Goal: Task Accomplishment & Management: Complete application form

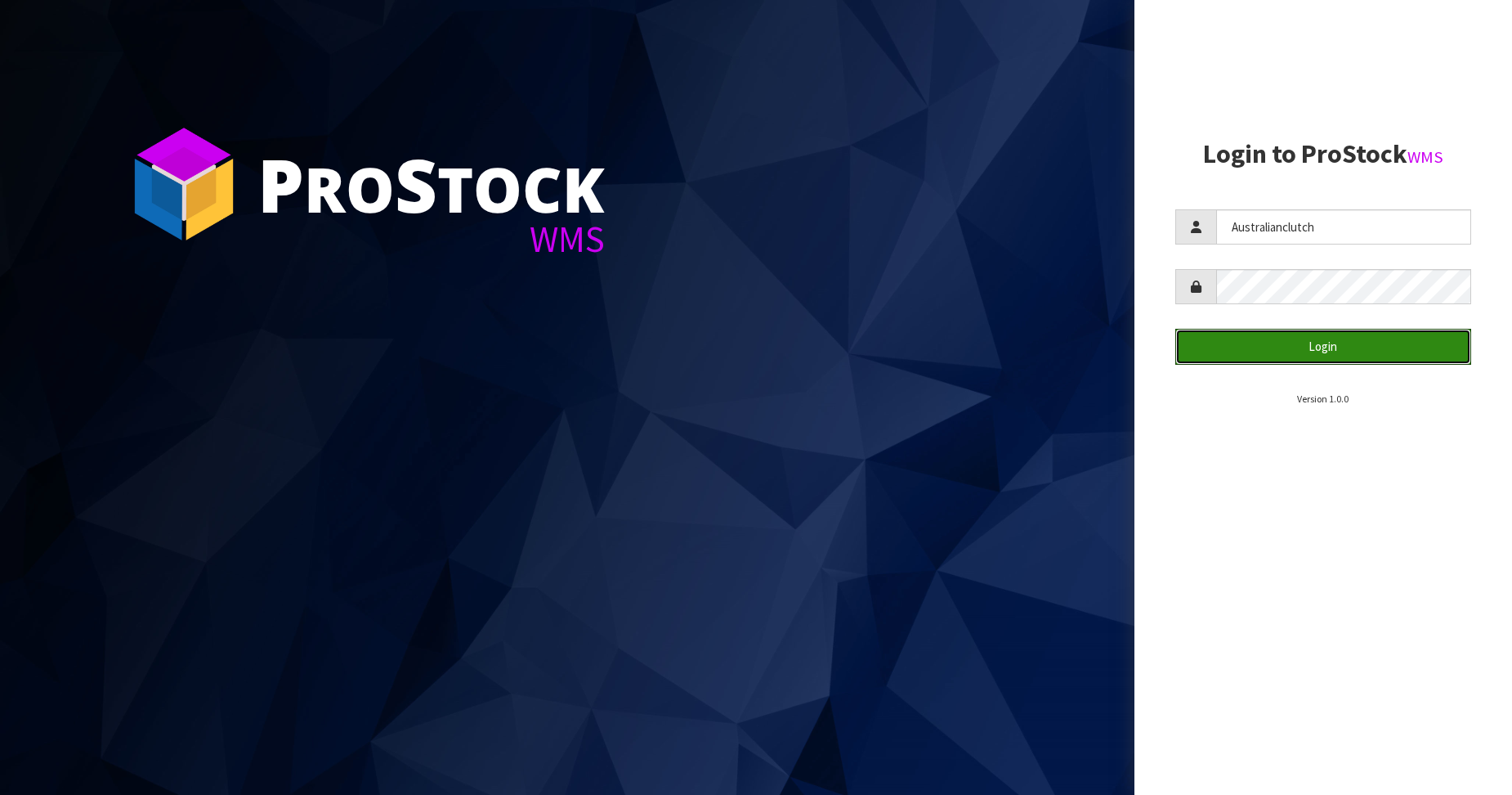
click at [1300, 335] on button "Login" at bounding box center [1323, 345] width 296 height 35
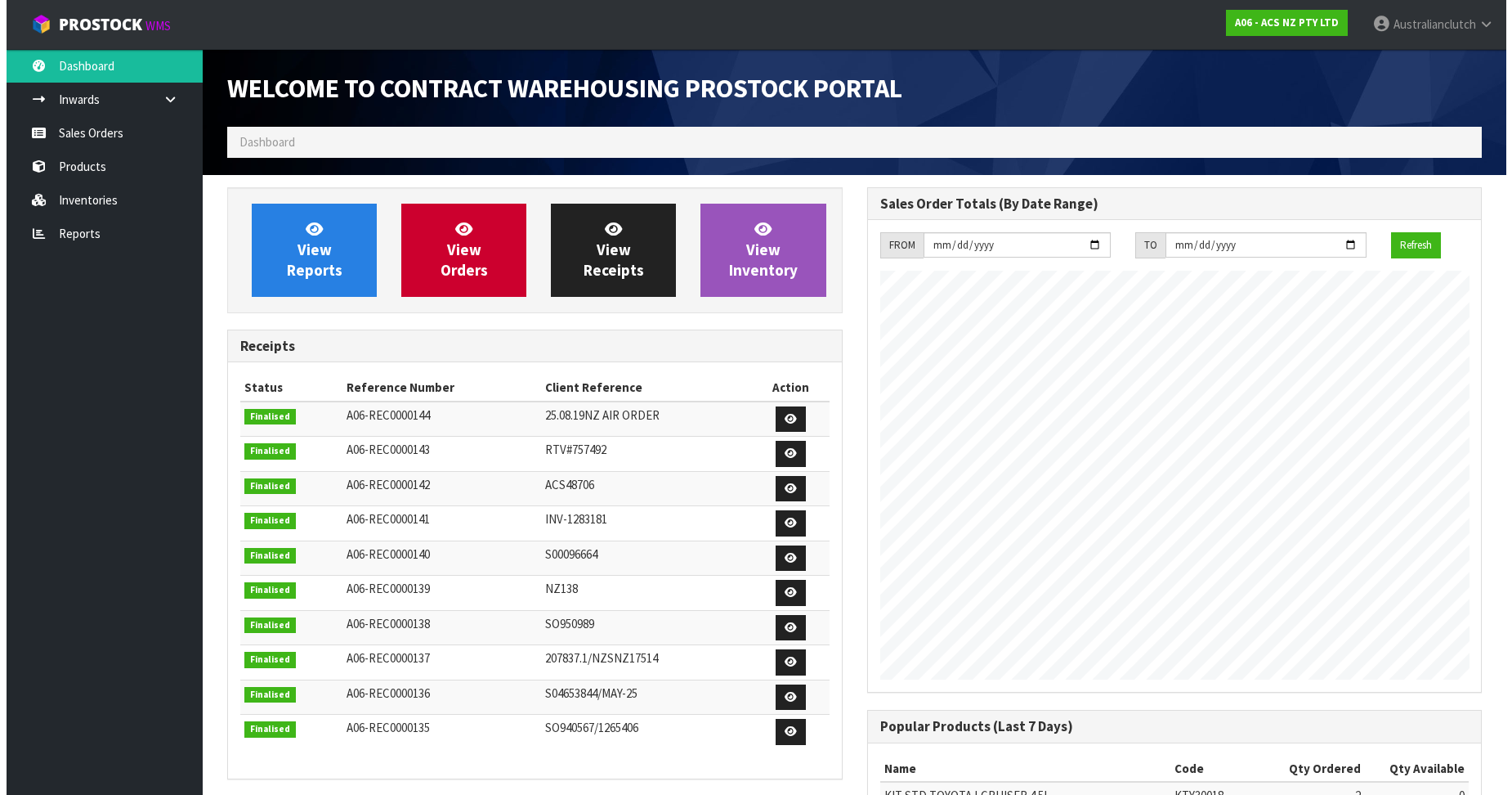
scroll to position [906, 639]
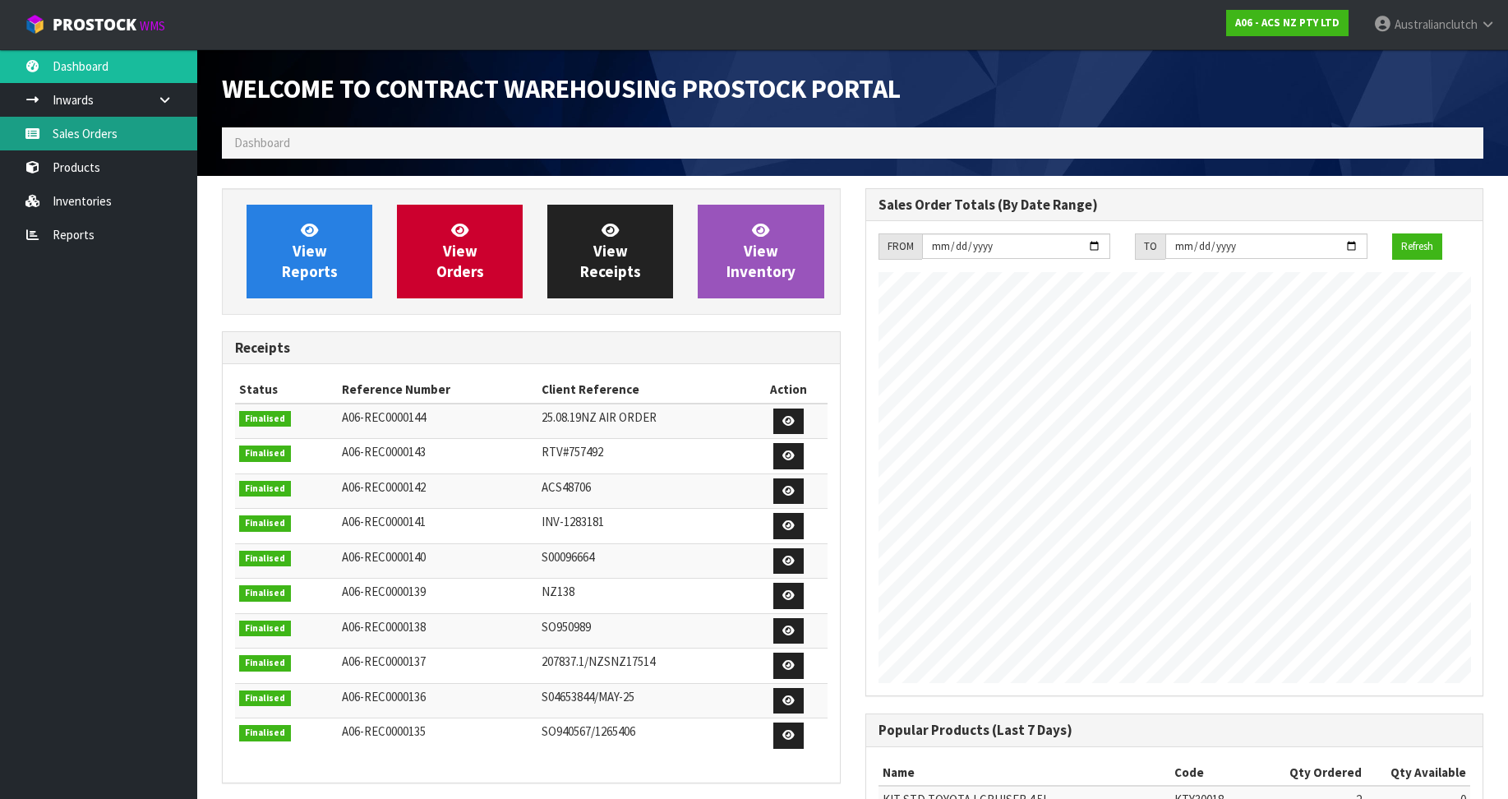
click at [27, 139] on link "Sales Orders" at bounding box center [98, 134] width 197 height 34
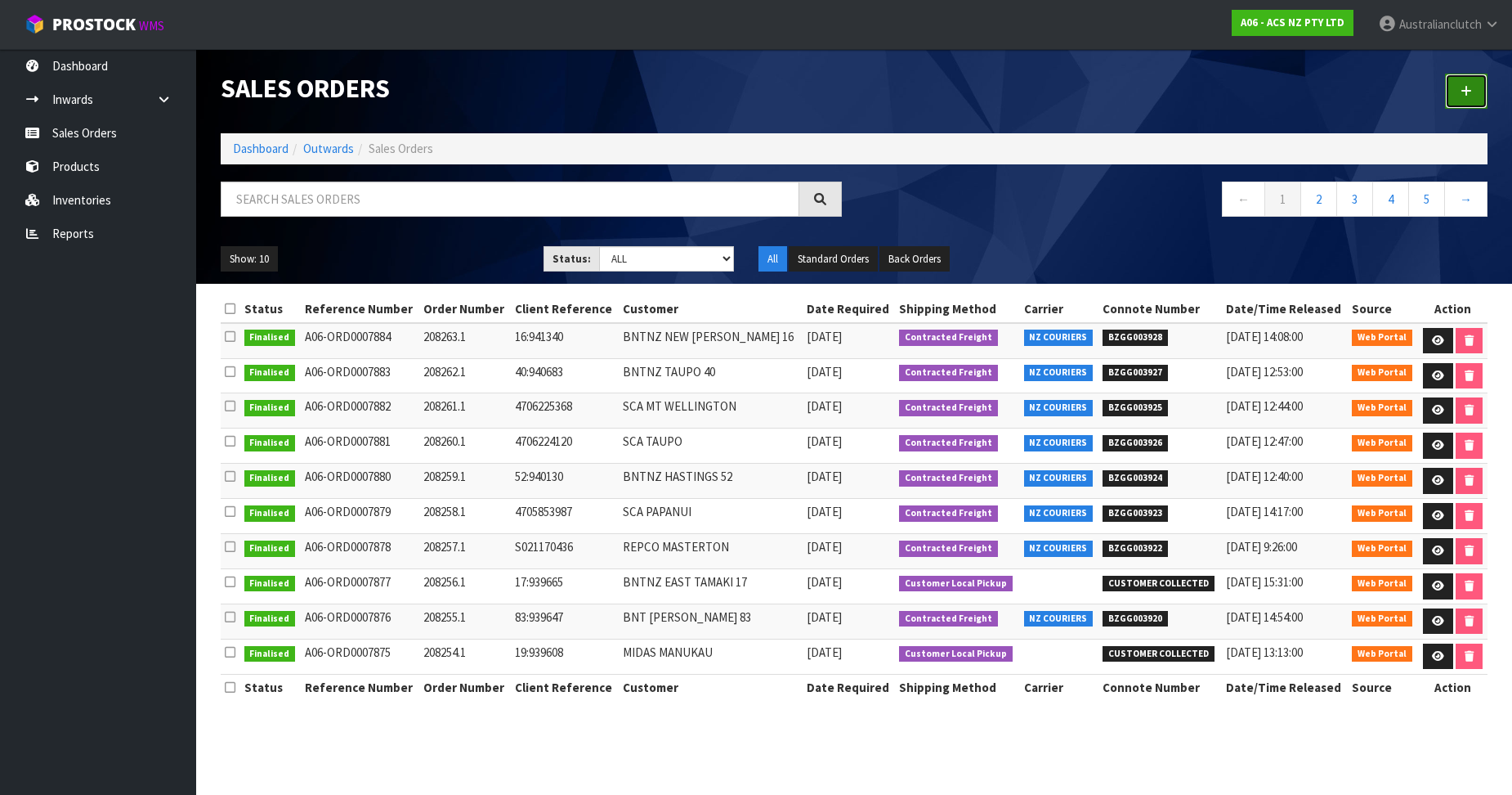
click at [1448, 99] on link at bounding box center [1466, 91] width 43 height 35
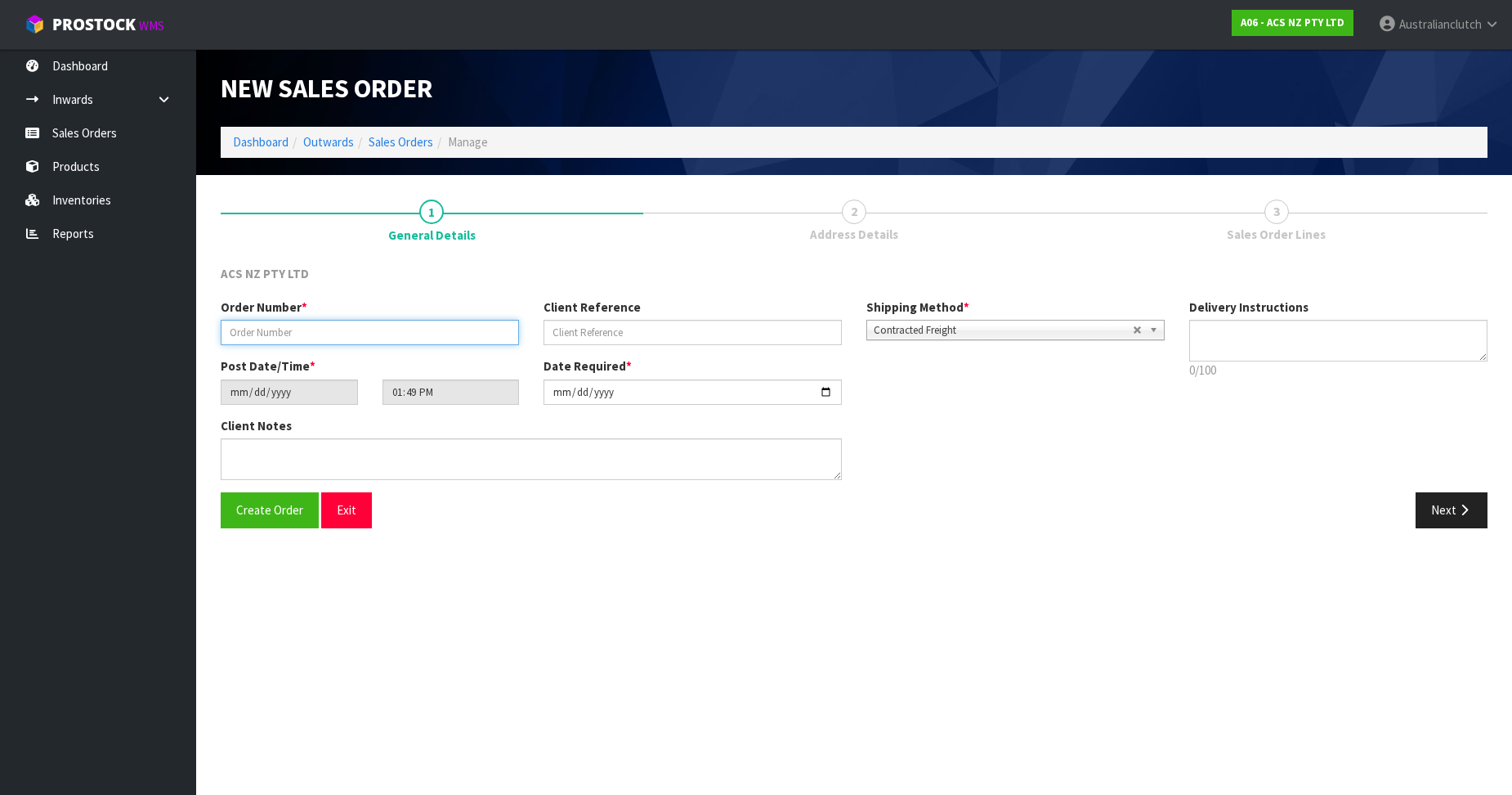
click at [244, 322] on input "text" at bounding box center [370, 331] width 298 height 25
paste input "208264.1"
type input "208264.1"
click at [562, 332] on input "text" at bounding box center [692, 331] width 298 height 25
paste input "34:941434"
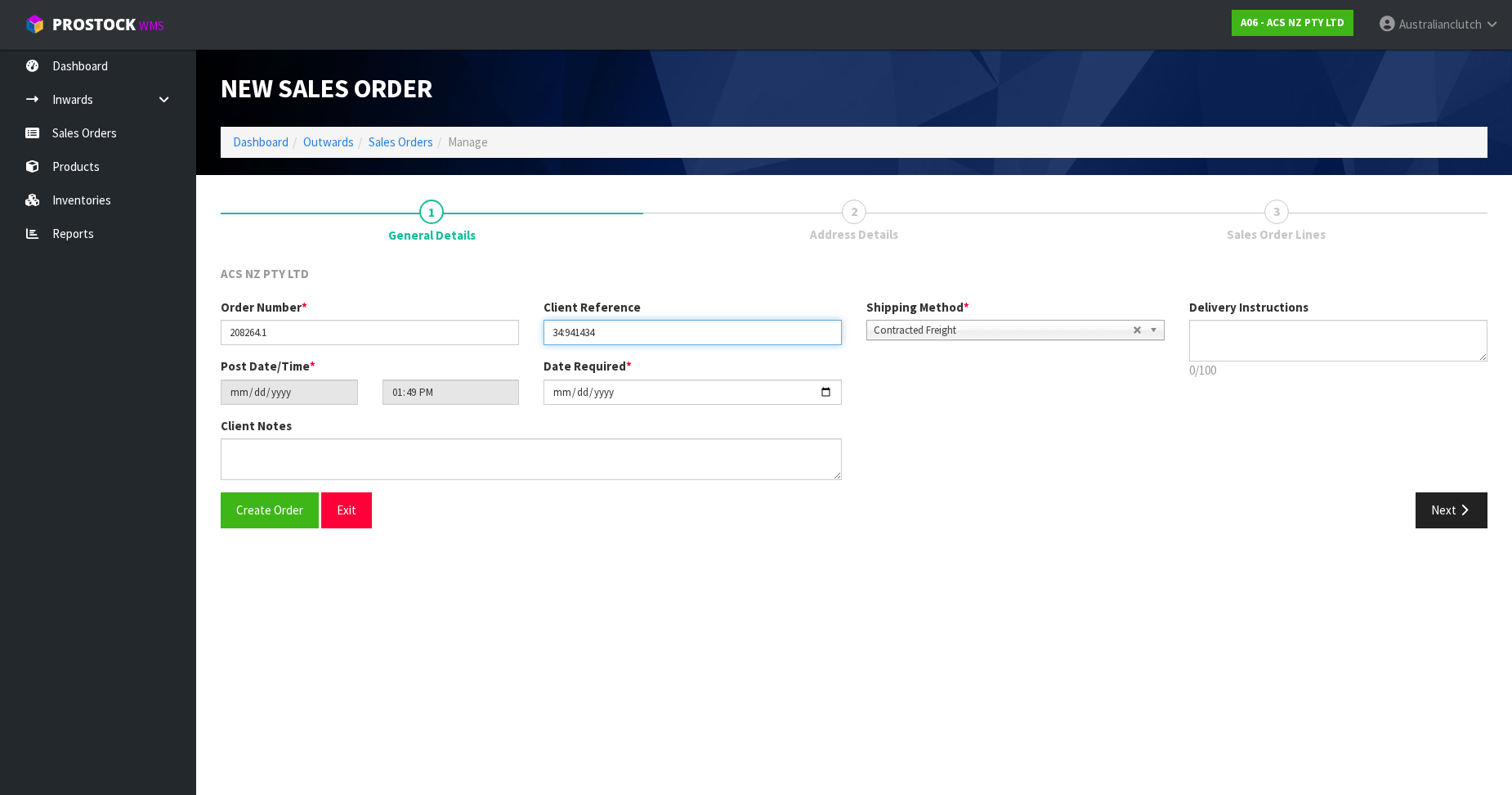
type input "34:941434"
click at [1240, 363] on p "0/100" at bounding box center [1338, 369] width 298 height 17
click at [1252, 332] on textarea at bounding box center [1338, 340] width 298 height 42
type textarea "PLEASE SEND VIA NZC"
click at [1432, 502] on button "Next" at bounding box center [1451, 509] width 72 height 35
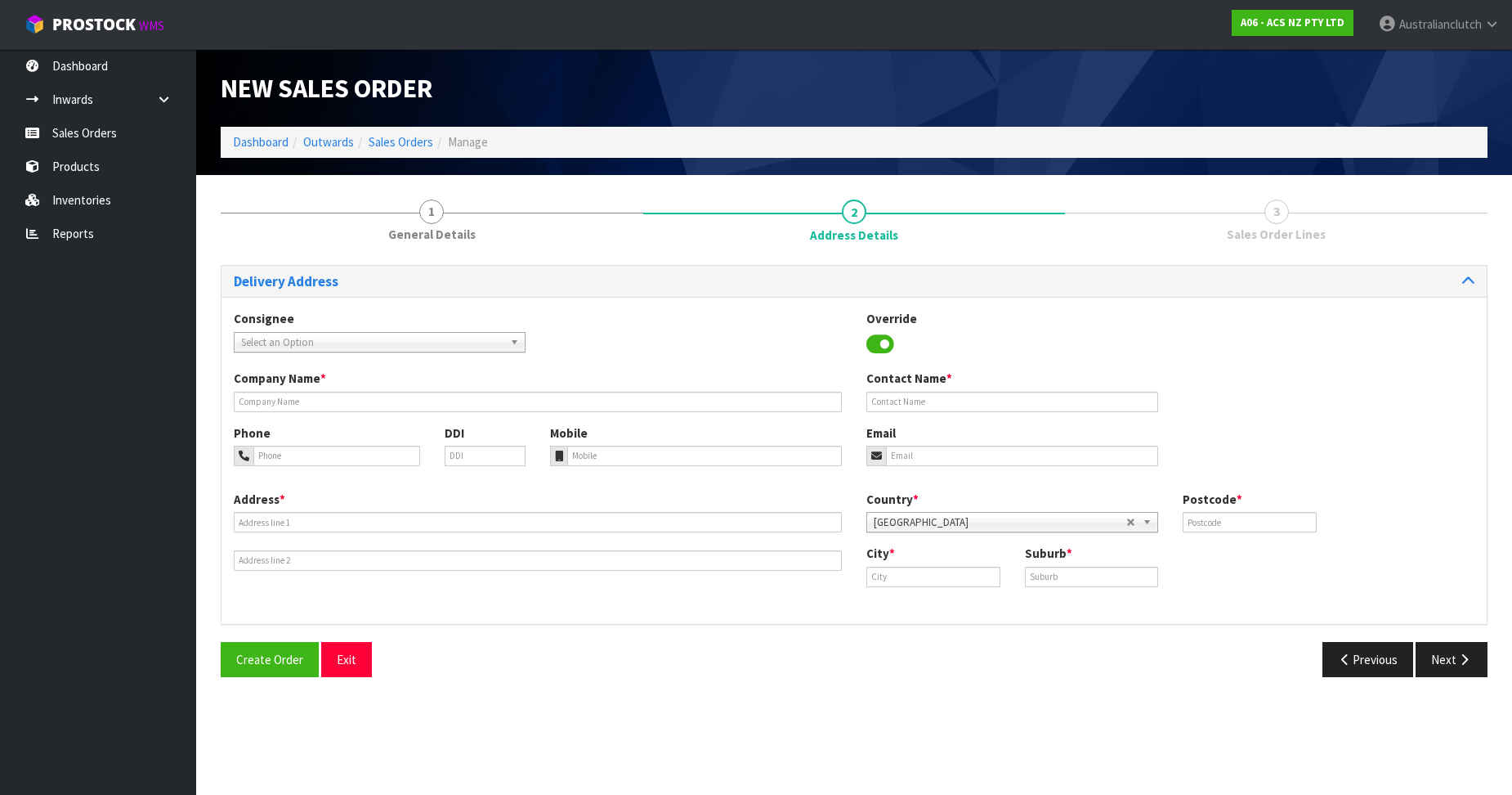
click at [207, 350] on section "1 General Details 2 Address Details 3 Sales Order Lines Delivery Address Consig…" at bounding box center [853, 438] width 1316 height 526
click at [252, 338] on span "Select an Option" at bounding box center [372, 342] width 263 height 20
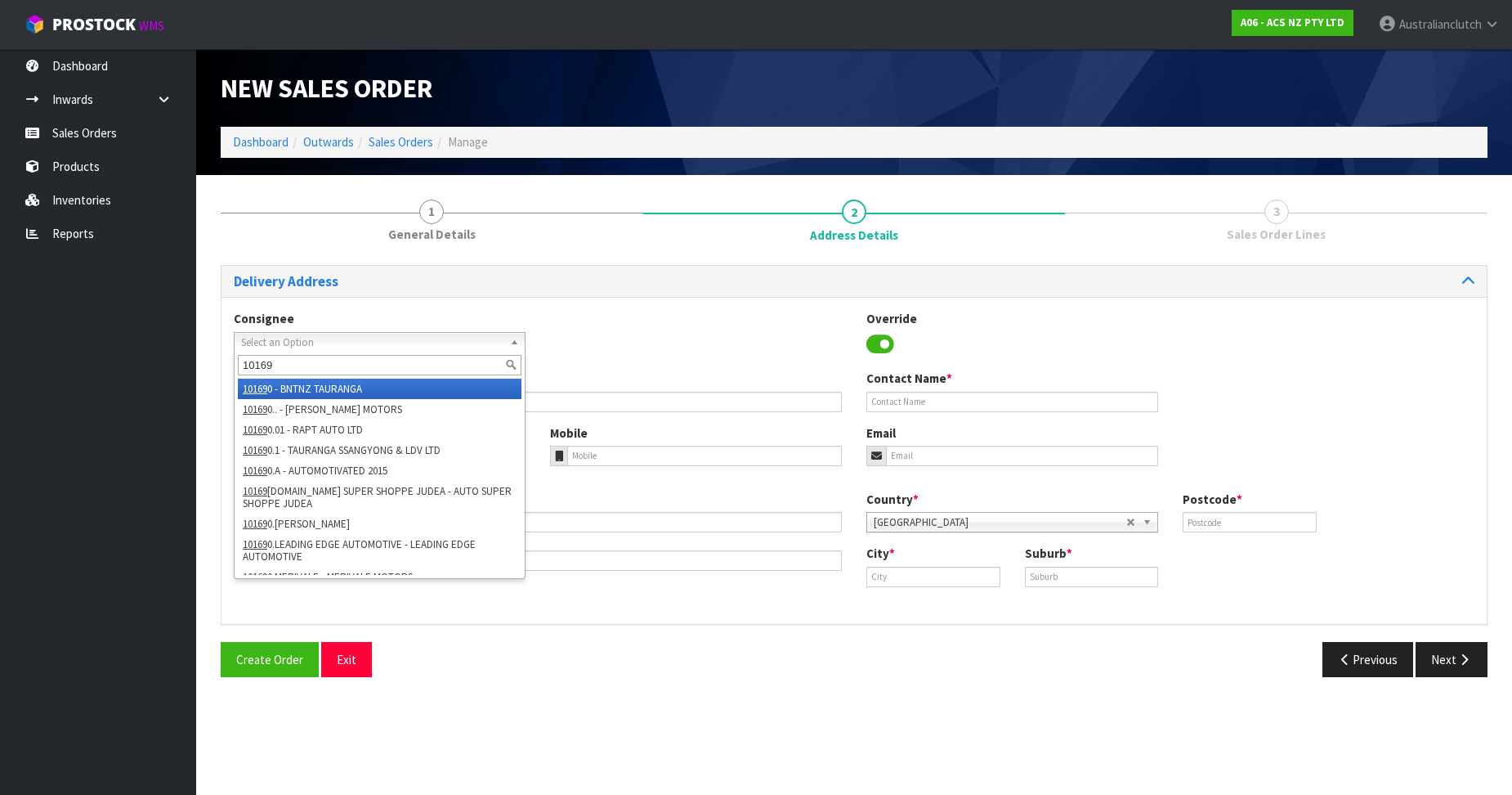
type input "101690"
type input "BNTNZ TAURANGA"
type input "[STREET_ADDRESS]"
type input "3110"
type input "TAURANGA"
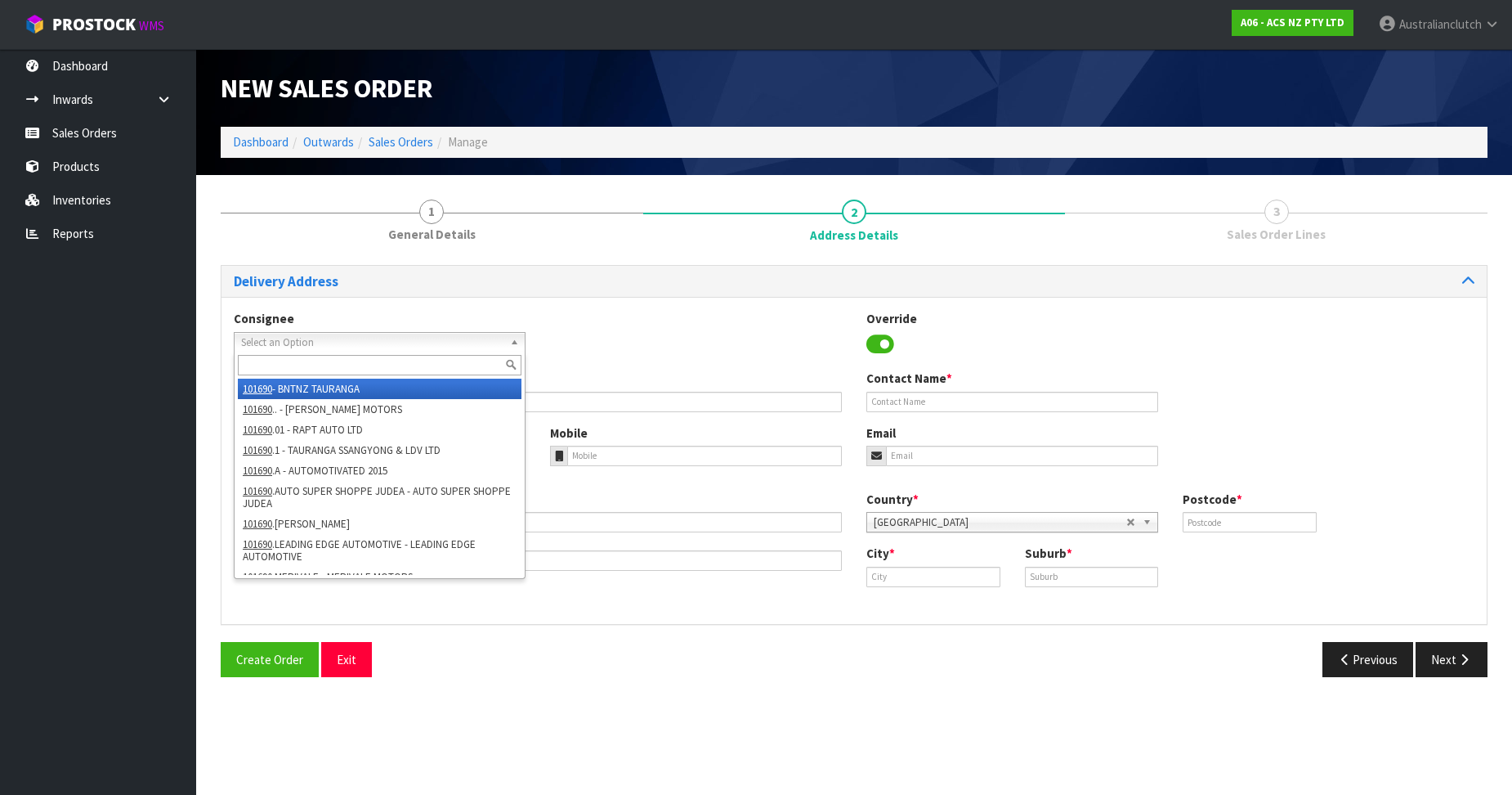
type input "TAURANGA"
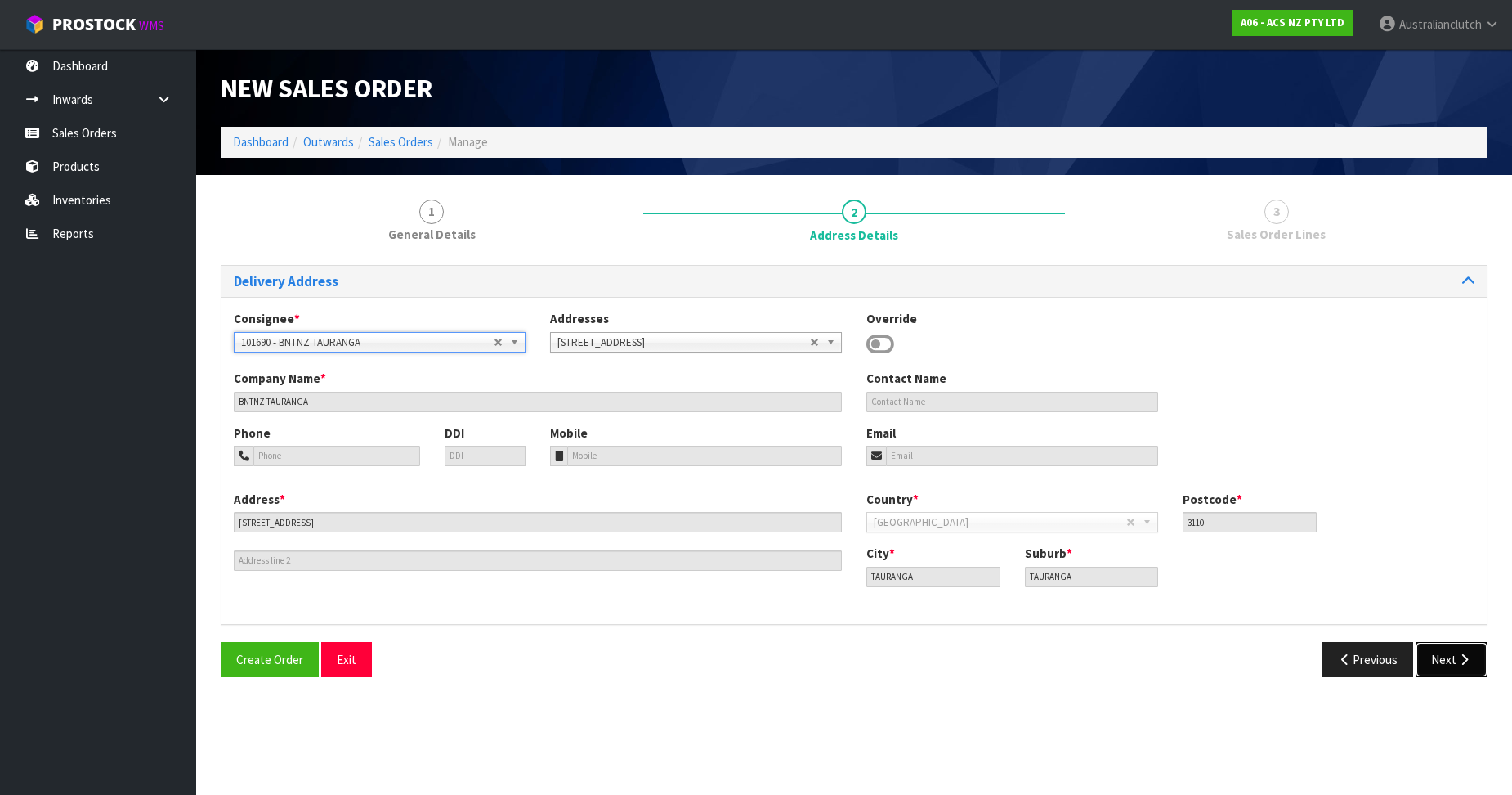
drag, startPoint x: 1440, startPoint y: 657, endPoint x: 1344, endPoint y: 658, distance: 96.0
click at [1439, 658] on button "Next" at bounding box center [1451, 659] width 72 height 35
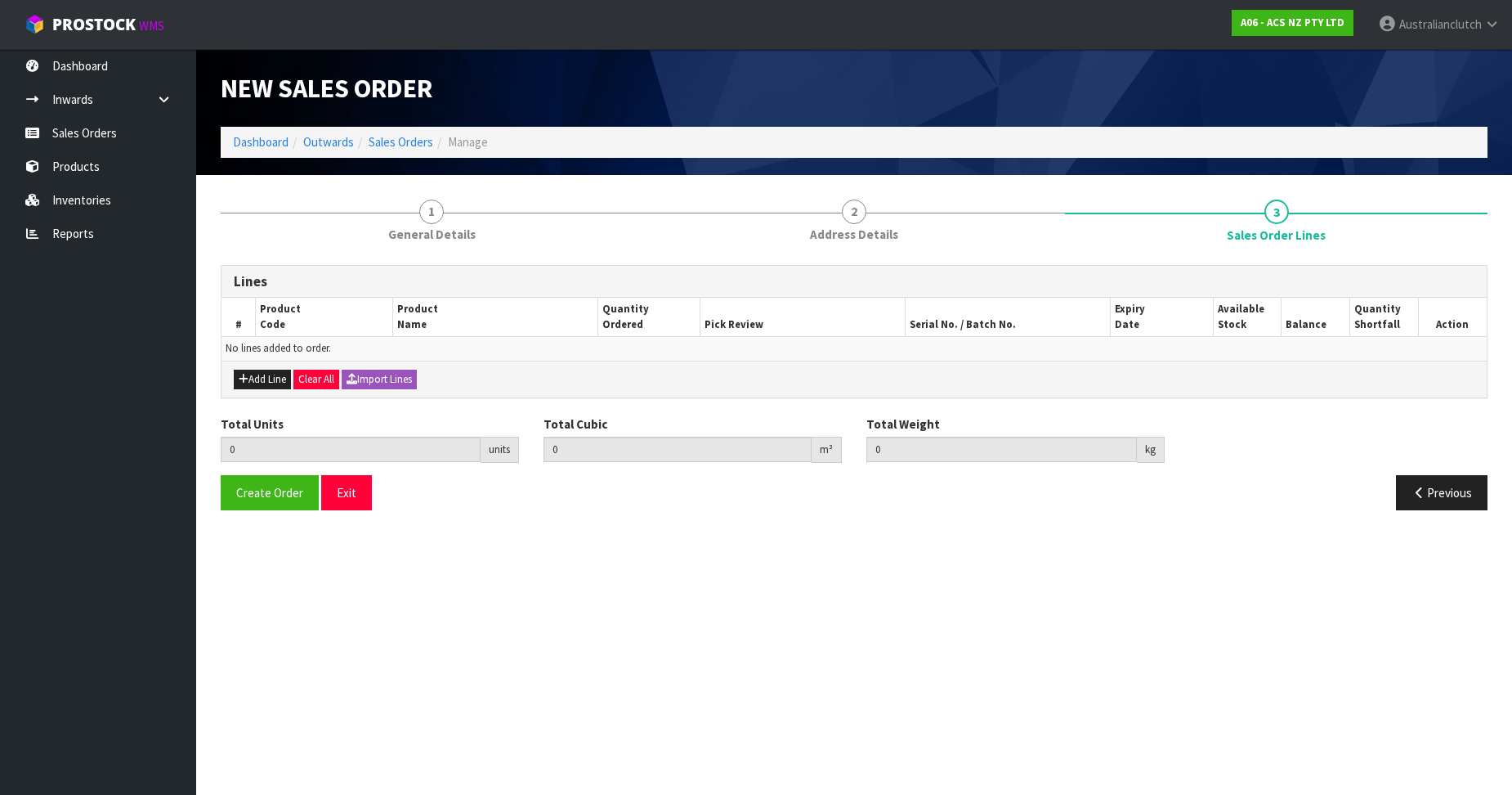
click at [229, 388] on div "Add Line Clear All Import Lines" at bounding box center [854, 378] width 1265 height 37
click at [250, 384] on button "Add Line" at bounding box center [263, 379] width 58 height 20
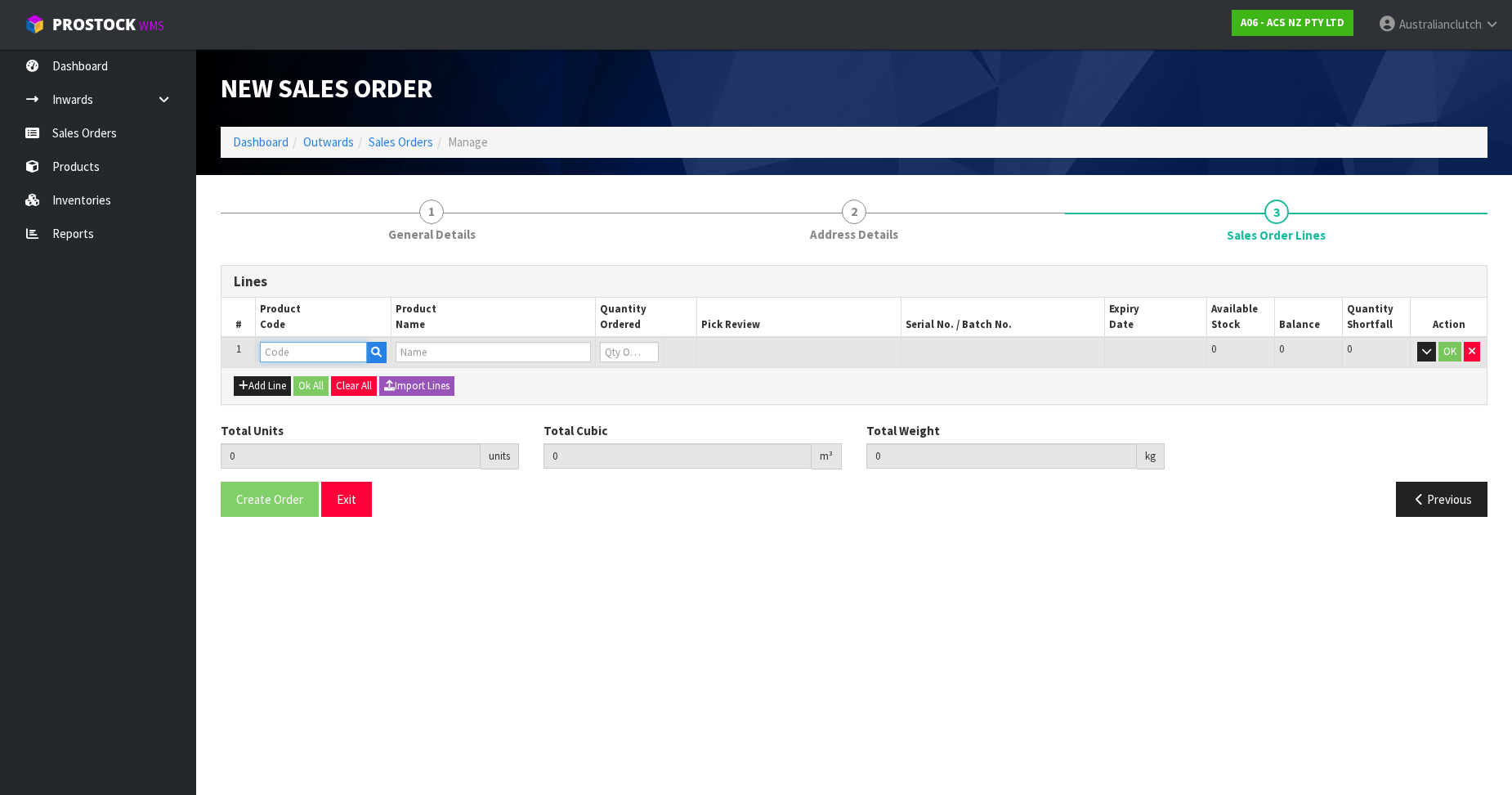
click at [299, 358] on input "text" at bounding box center [313, 351] width 107 height 21
paste input "KFD25508"
type input "KFD25508"
type input "0.000000"
type input "0.000"
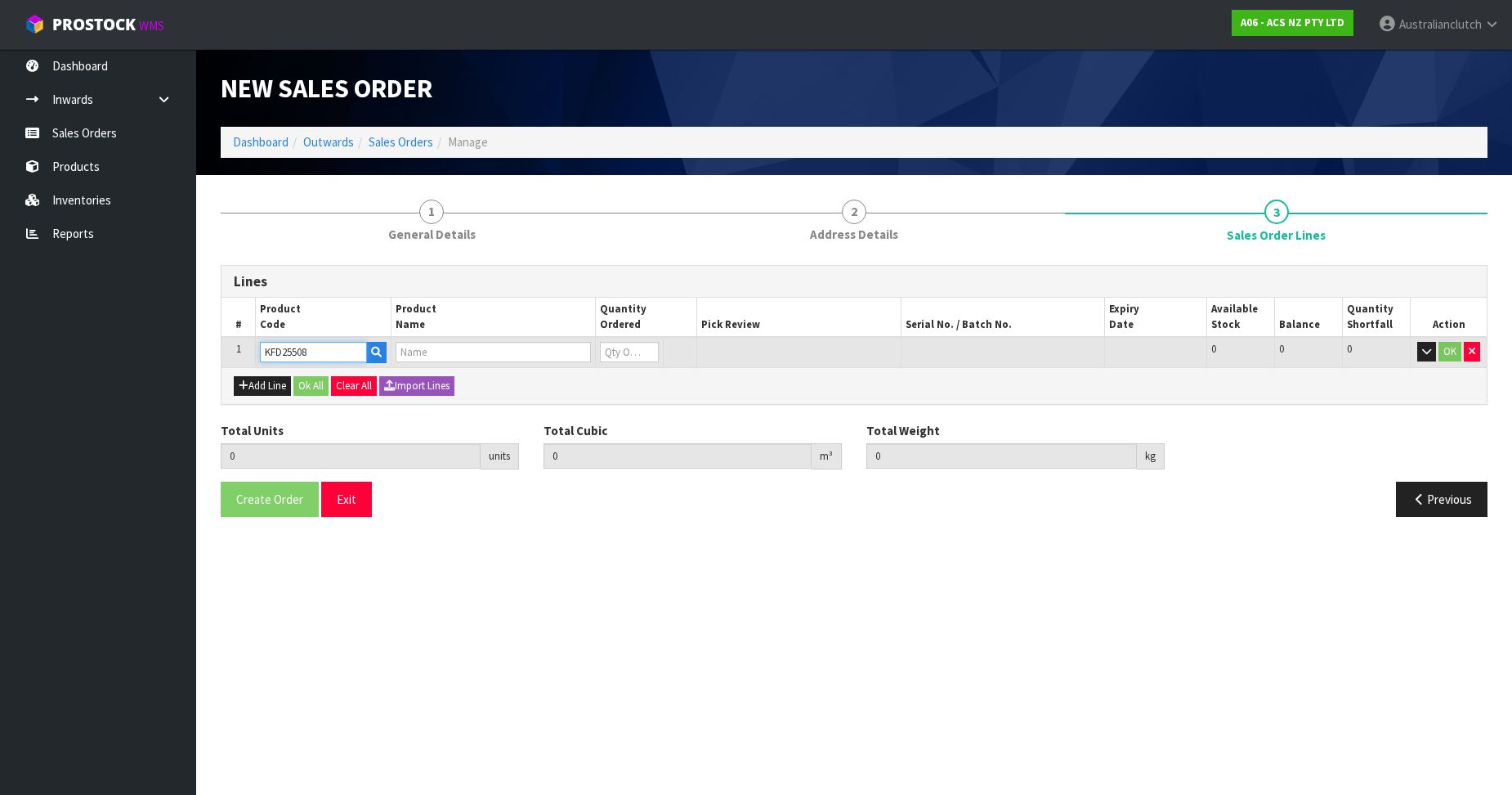
type input "KIT COM FORD TRANSIT 2.4L INC DMF"
type input "0"
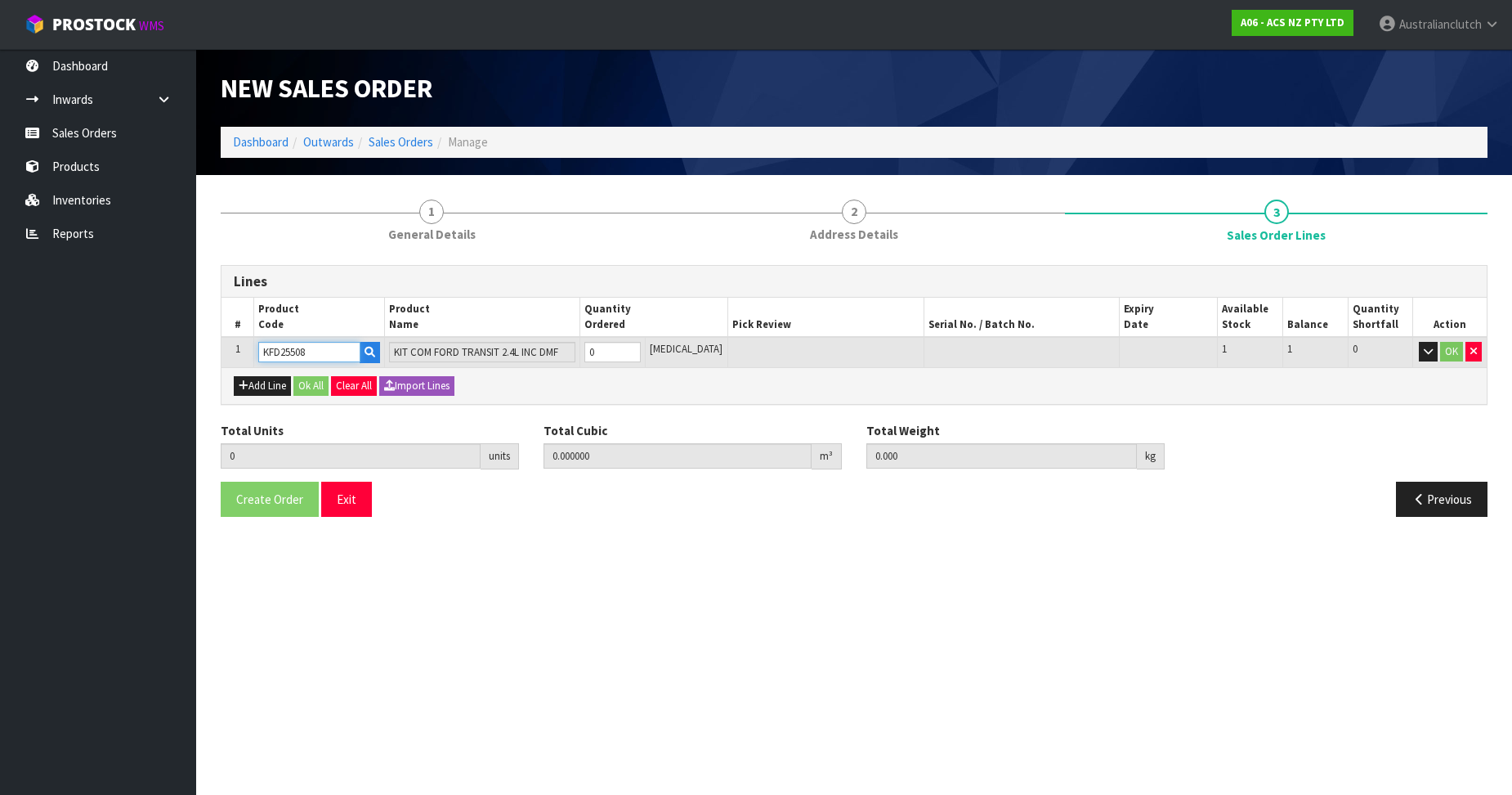
type input "KFD25508"
type input "1"
type input "0.01443"
type input "22"
drag, startPoint x: 644, startPoint y: 349, endPoint x: 687, endPoint y: 353, distance: 43.2
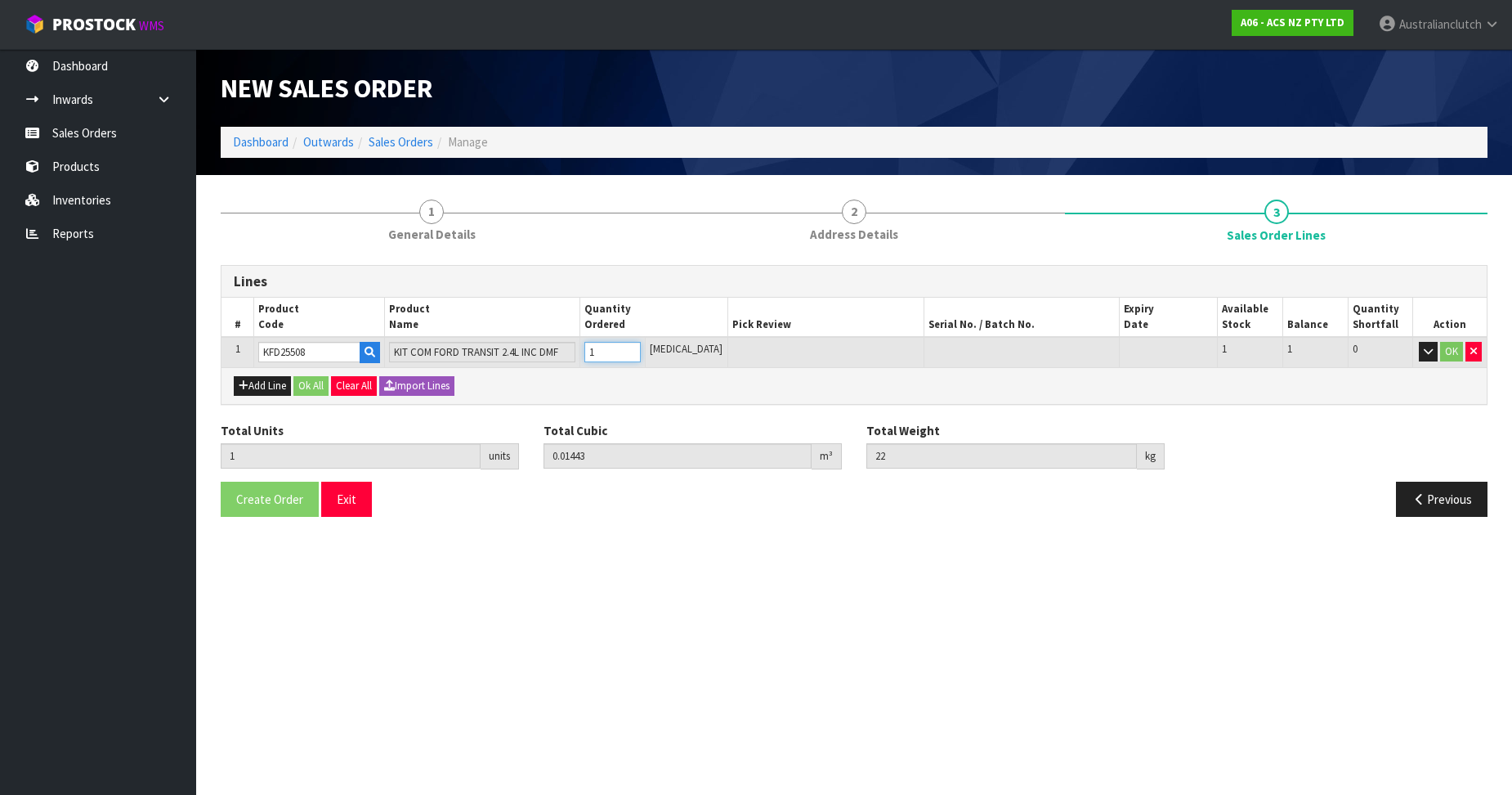
type input "1"
click at [641, 349] on input "1" at bounding box center [612, 351] width 57 height 21
click at [1449, 351] on button "OK" at bounding box center [1451, 351] width 23 height 20
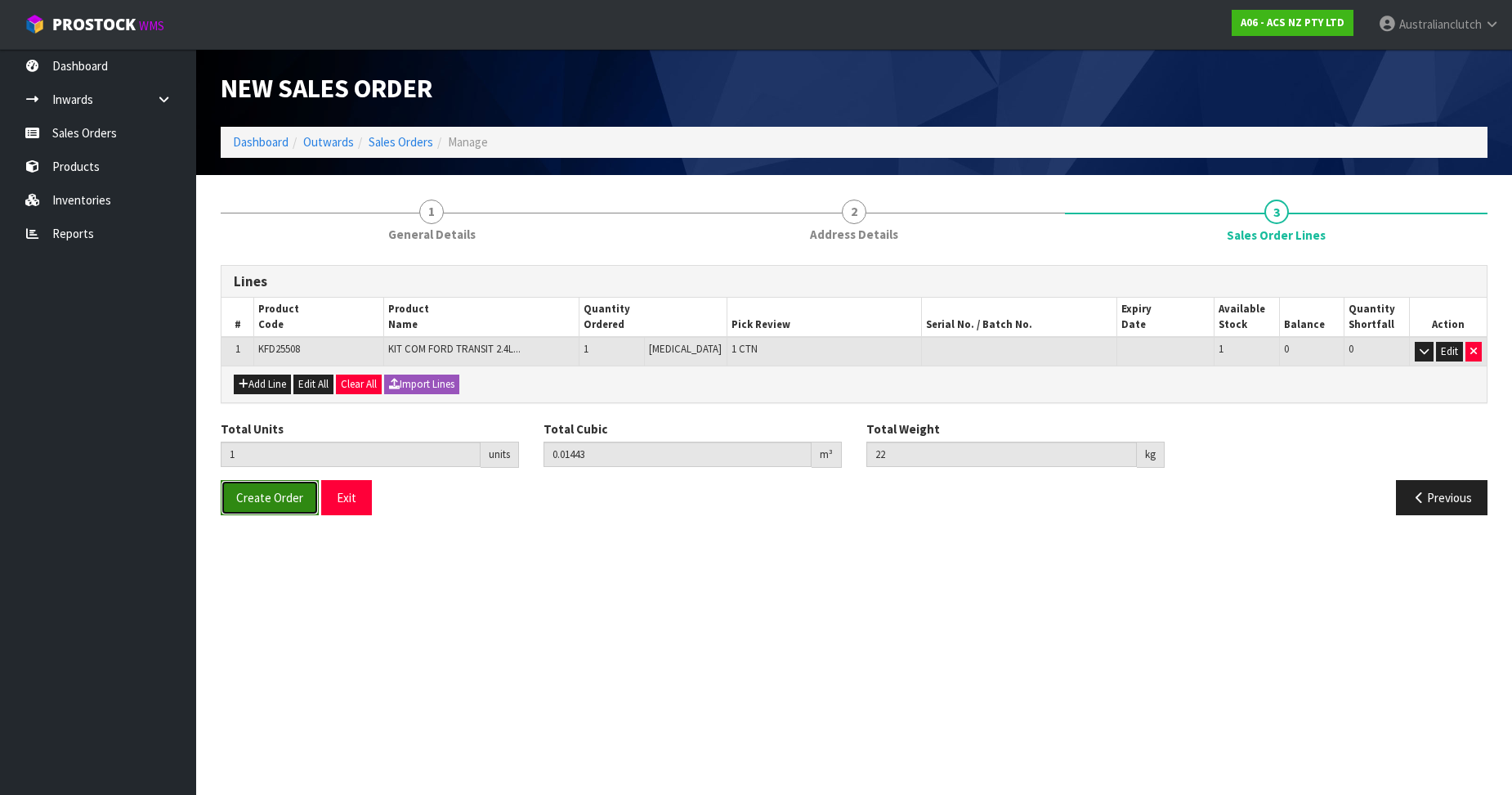
click at [290, 506] on button "Create Order" at bounding box center [270, 497] width 98 height 35
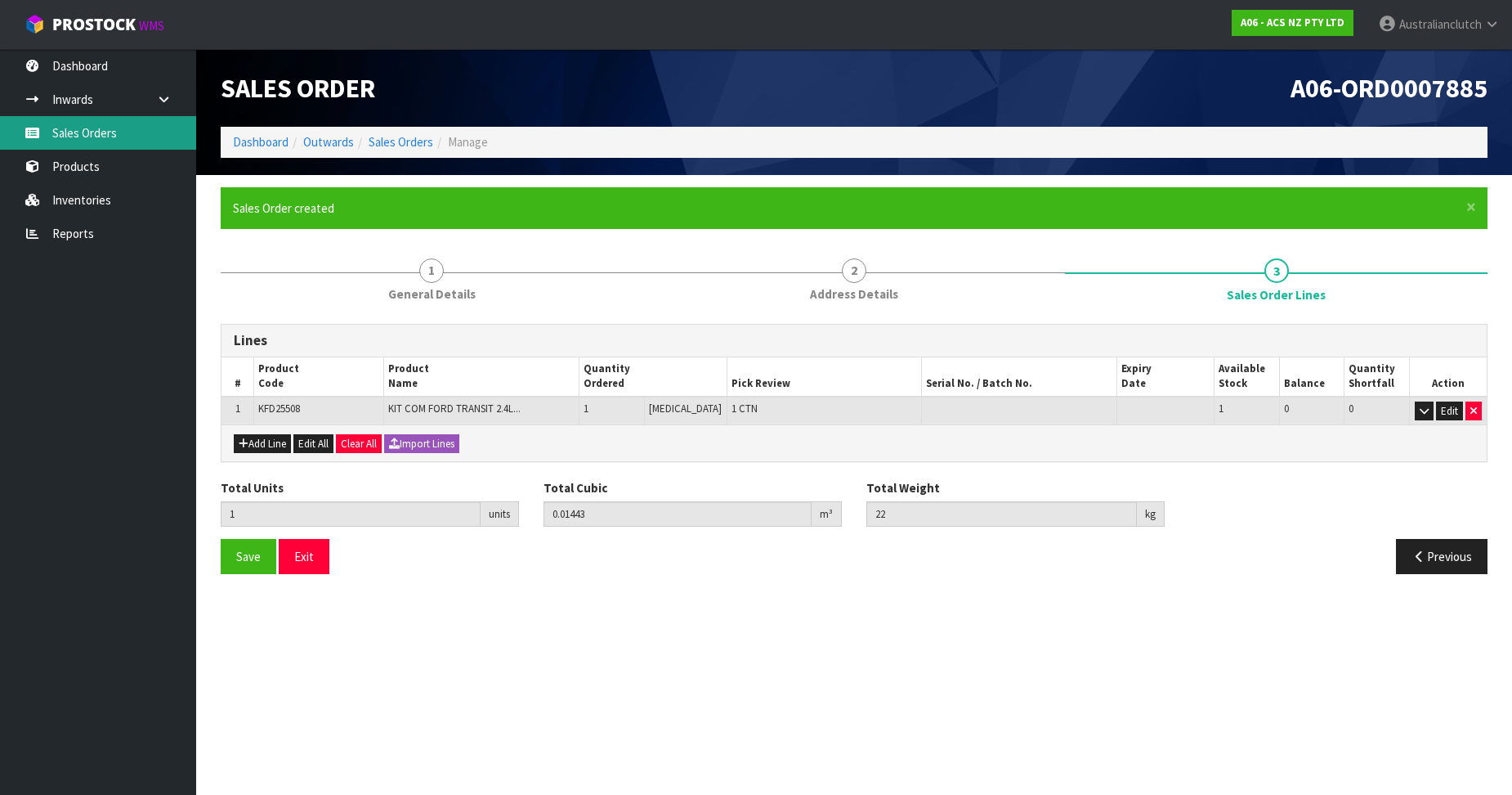
click at [112, 145] on link "Sales Orders" at bounding box center [97, 133] width 196 height 34
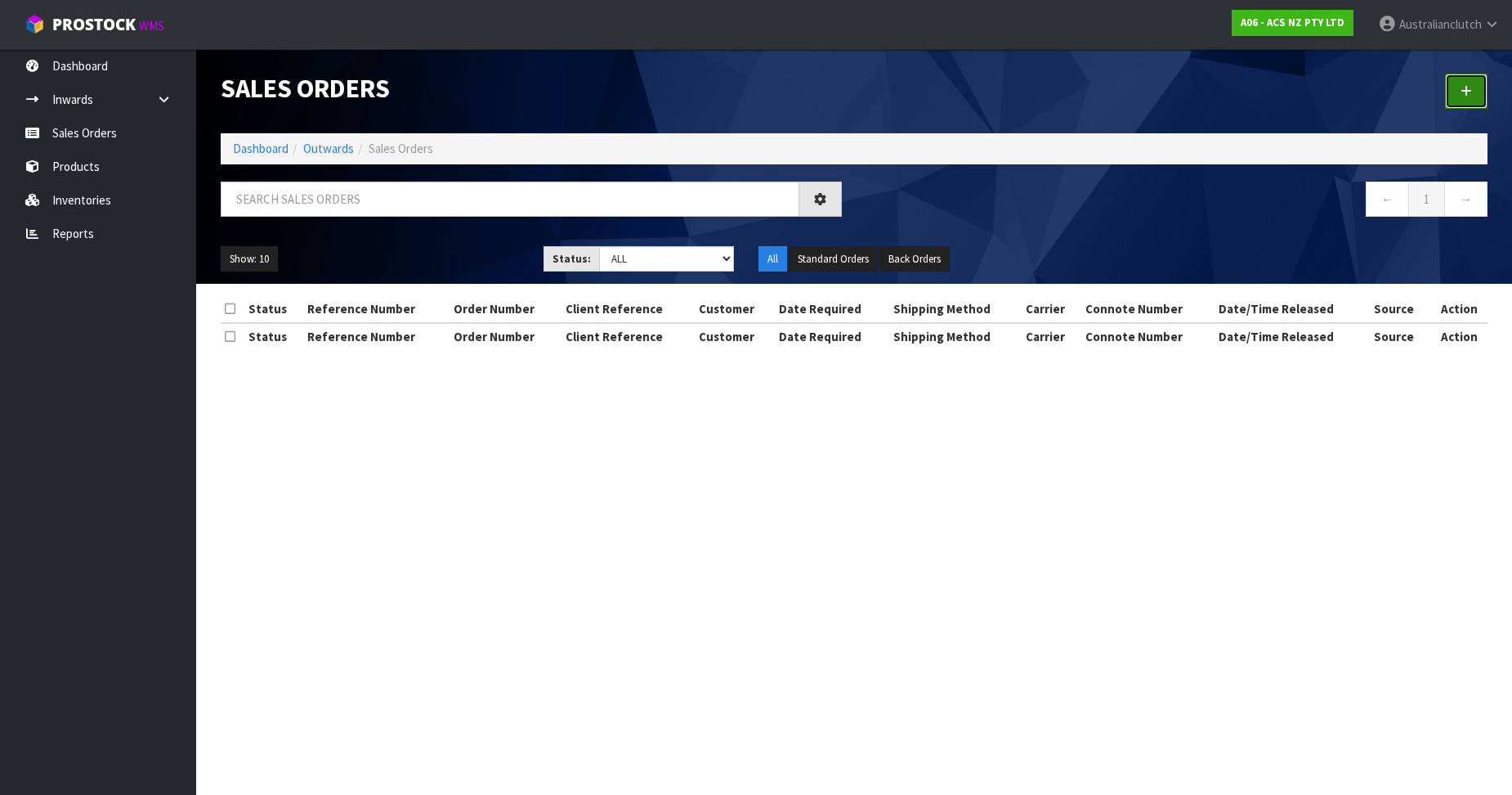
click at [1462, 100] on link at bounding box center [1466, 91] width 43 height 35
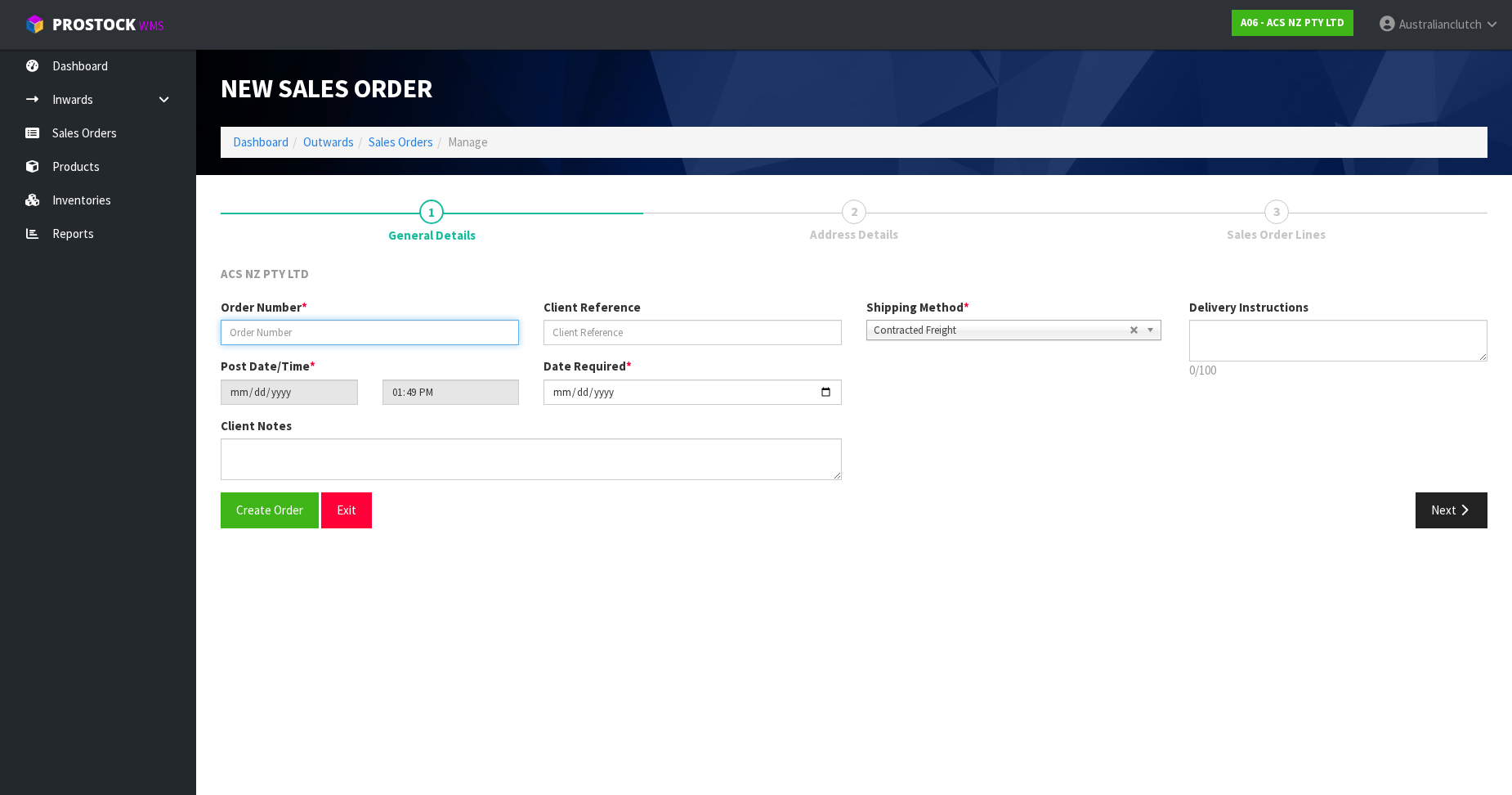
drag, startPoint x: 345, startPoint y: 325, endPoint x: 394, endPoint y: 338, distance: 50.7
click at [345, 325] on input "text" at bounding box center [370, 331] width 298 height 25
paste input "208265.1"
type input "208265.1"
click at [604, 330] on input "text" at bounding box center [692, 331] width 298 height 25
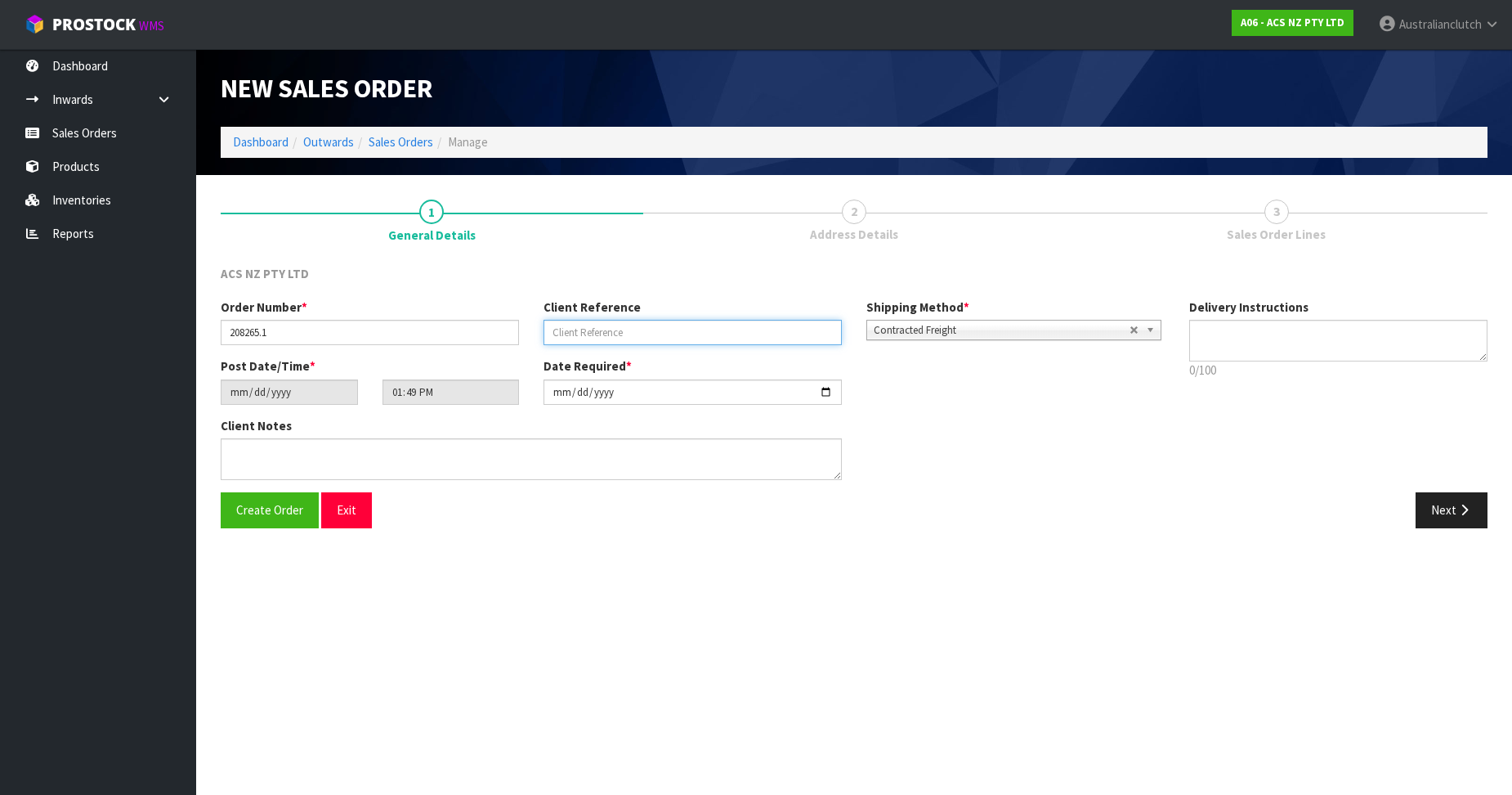
paste input "39:941458"
type input "39:941458"
click at [1383, 341] on textarea at bounding box center [1338, 340] width 298 height 42
type textarea "PLEASE SEND VIA NZC"
click at [1440, 496] on button "Next" at bounding box center [1451, 509] width 72 height 35
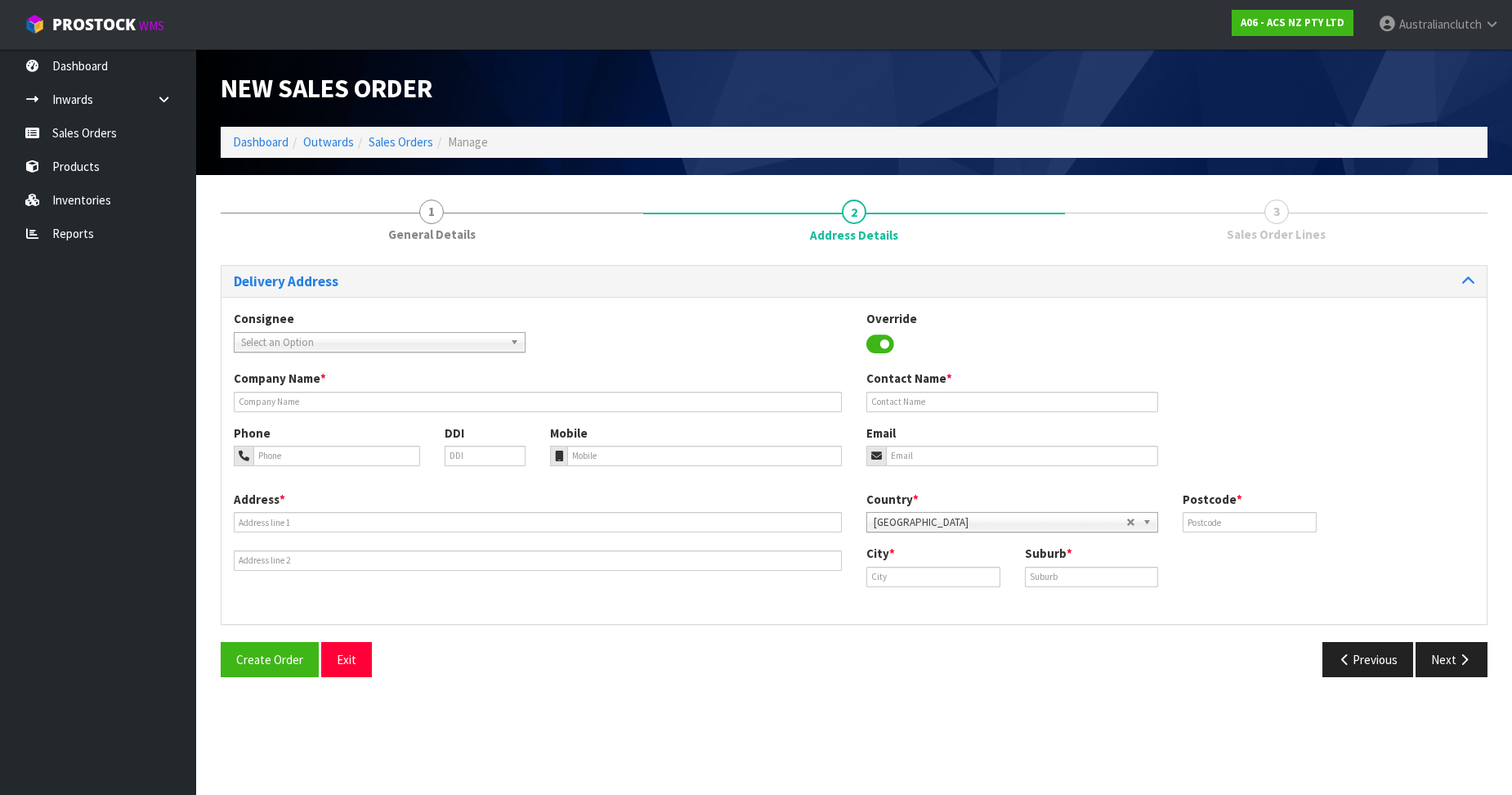
click at [420, 348] on span "Select an Option" at bounding box center [372, 342] width 263 height 20
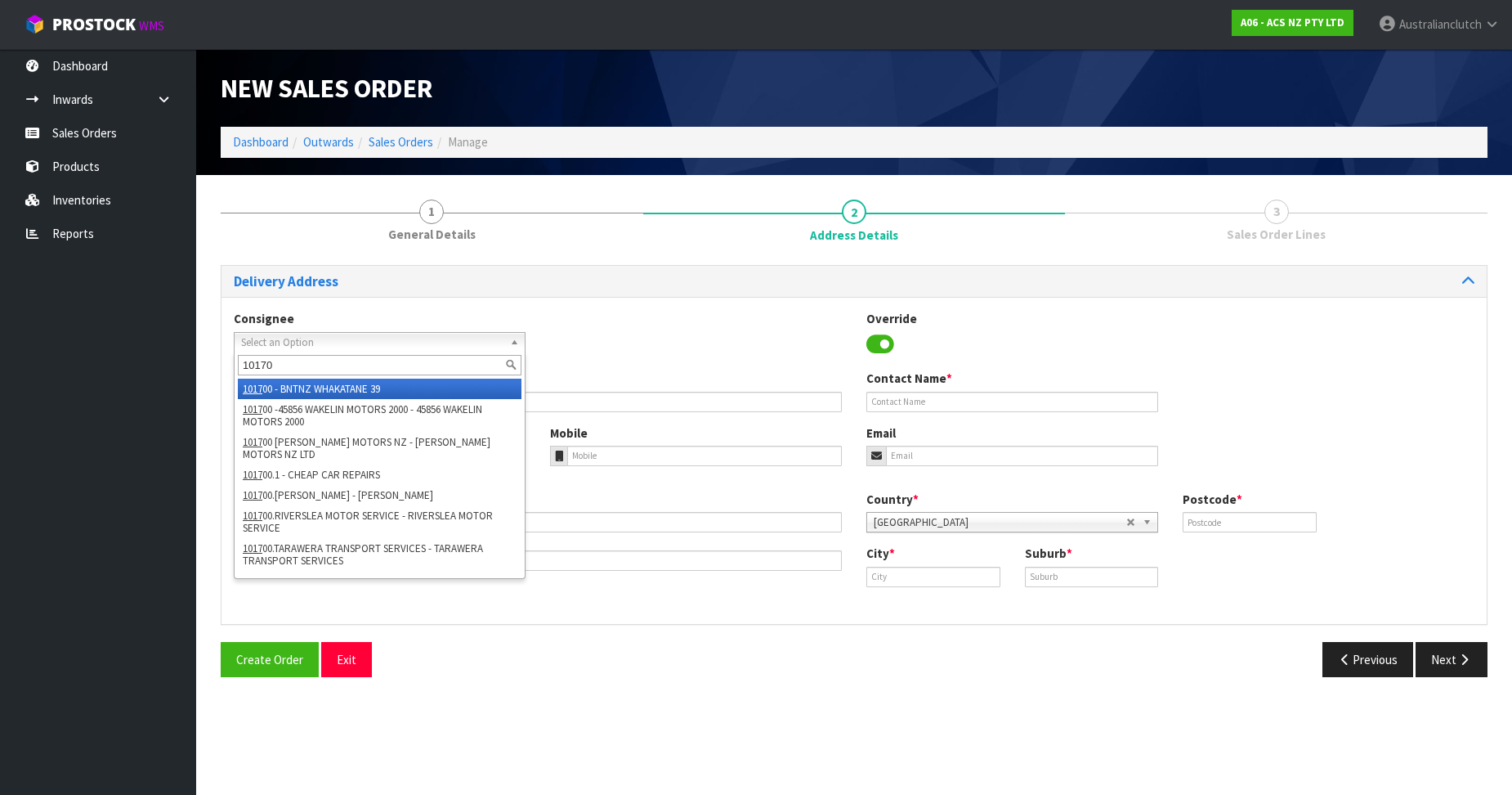
type input "101700"
type input "BNTNZ WHAKATANE 39"
type input "[STREET_ADDRESS]"
type input "3120"
type input "WHAKATANE"
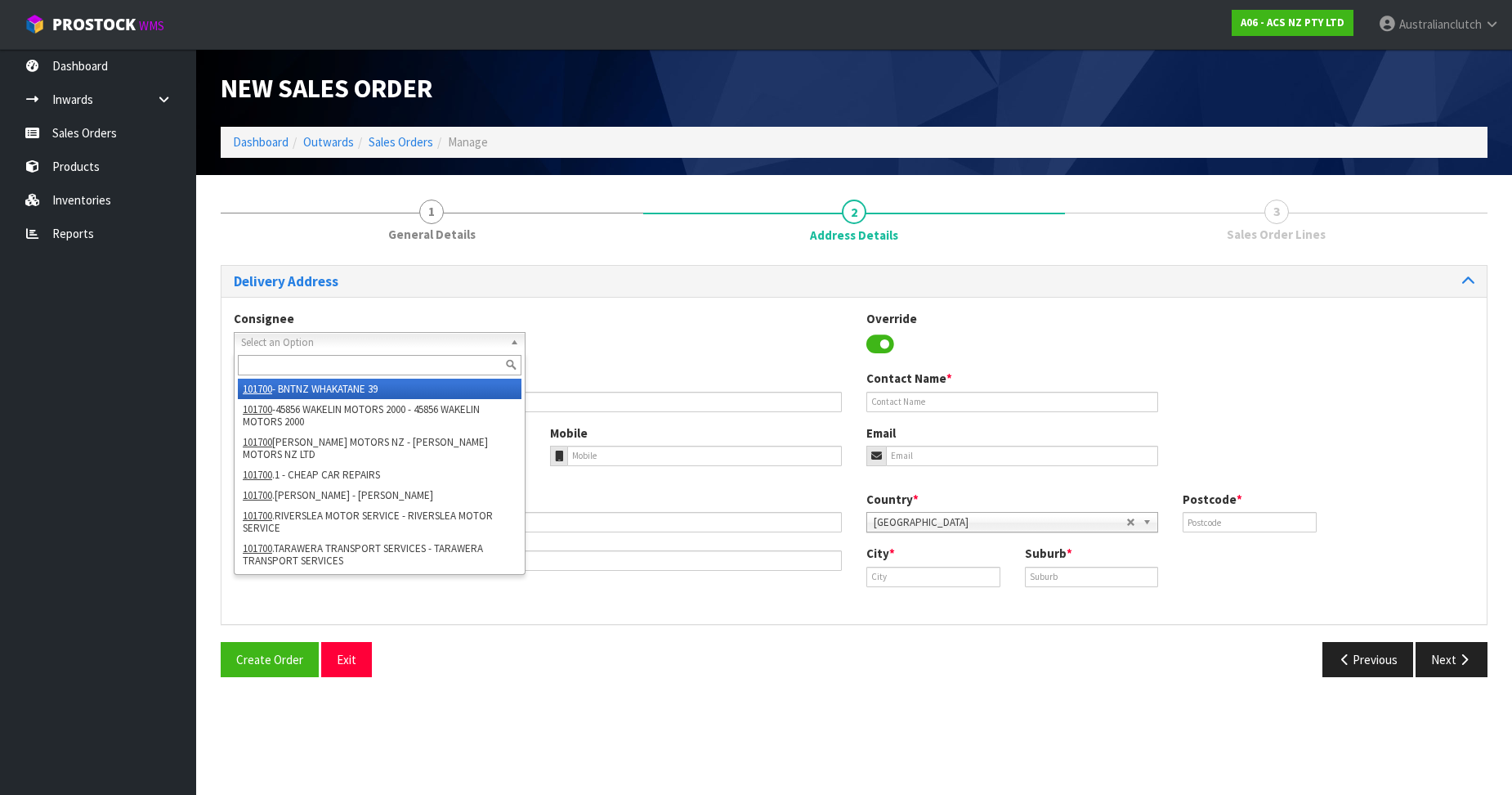
type input "WHAKATANE"
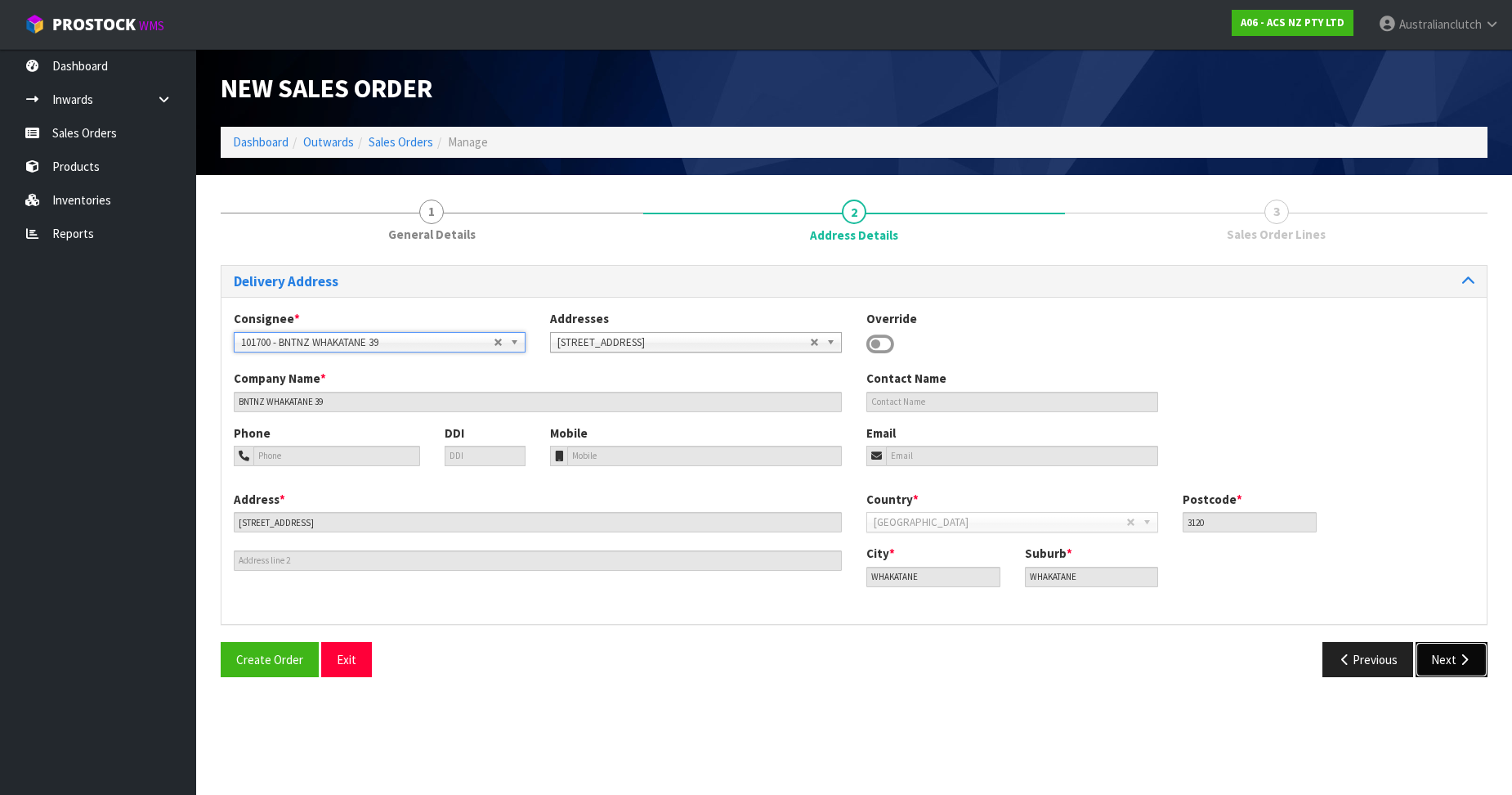
click at [1449, 655] on button "Next" at bounding box center [1451, 659] width 72 height 35
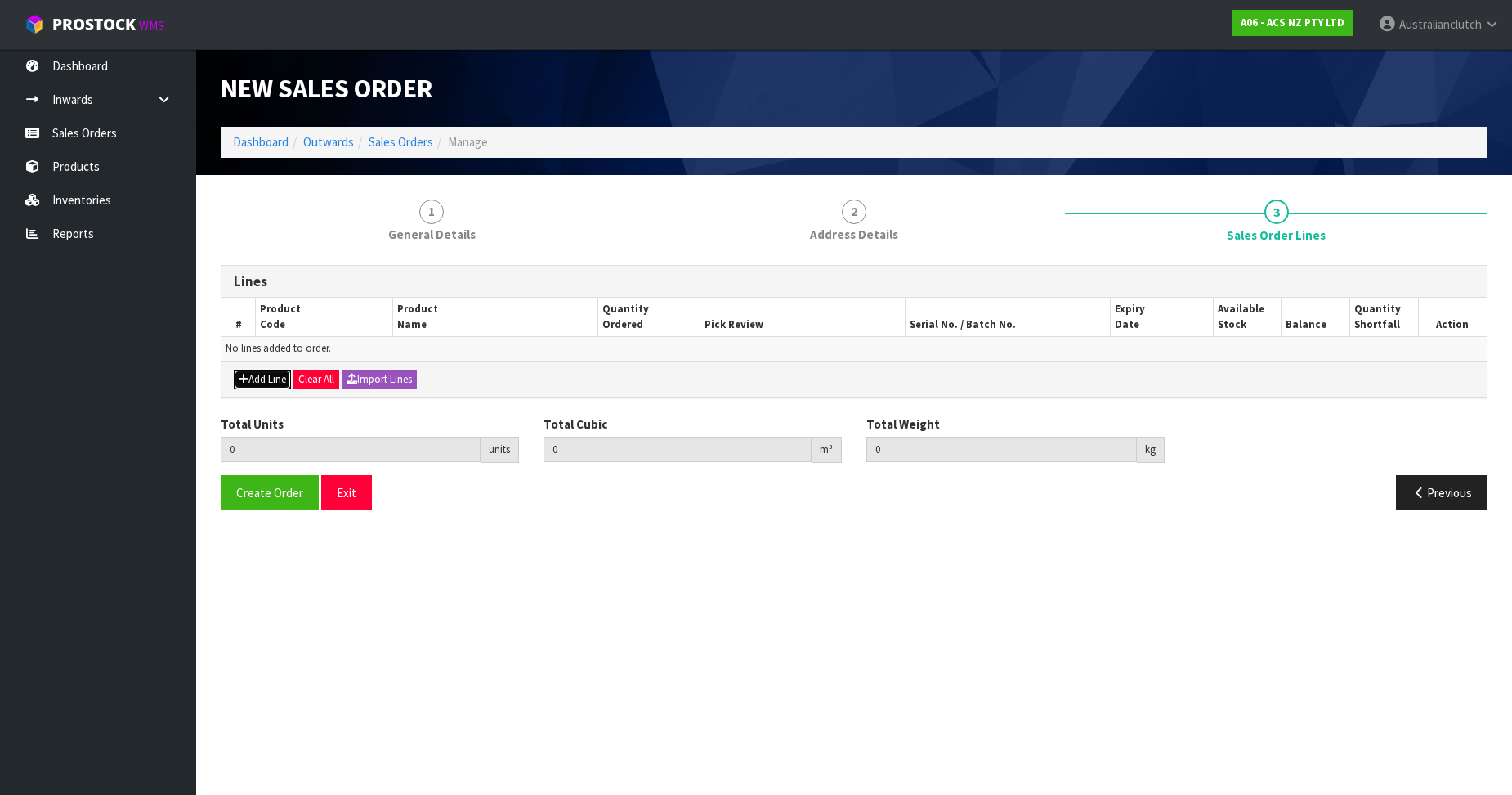
click at [268, 379] on button "Add Line" at bounding box center [263, 379] width 58 height 20
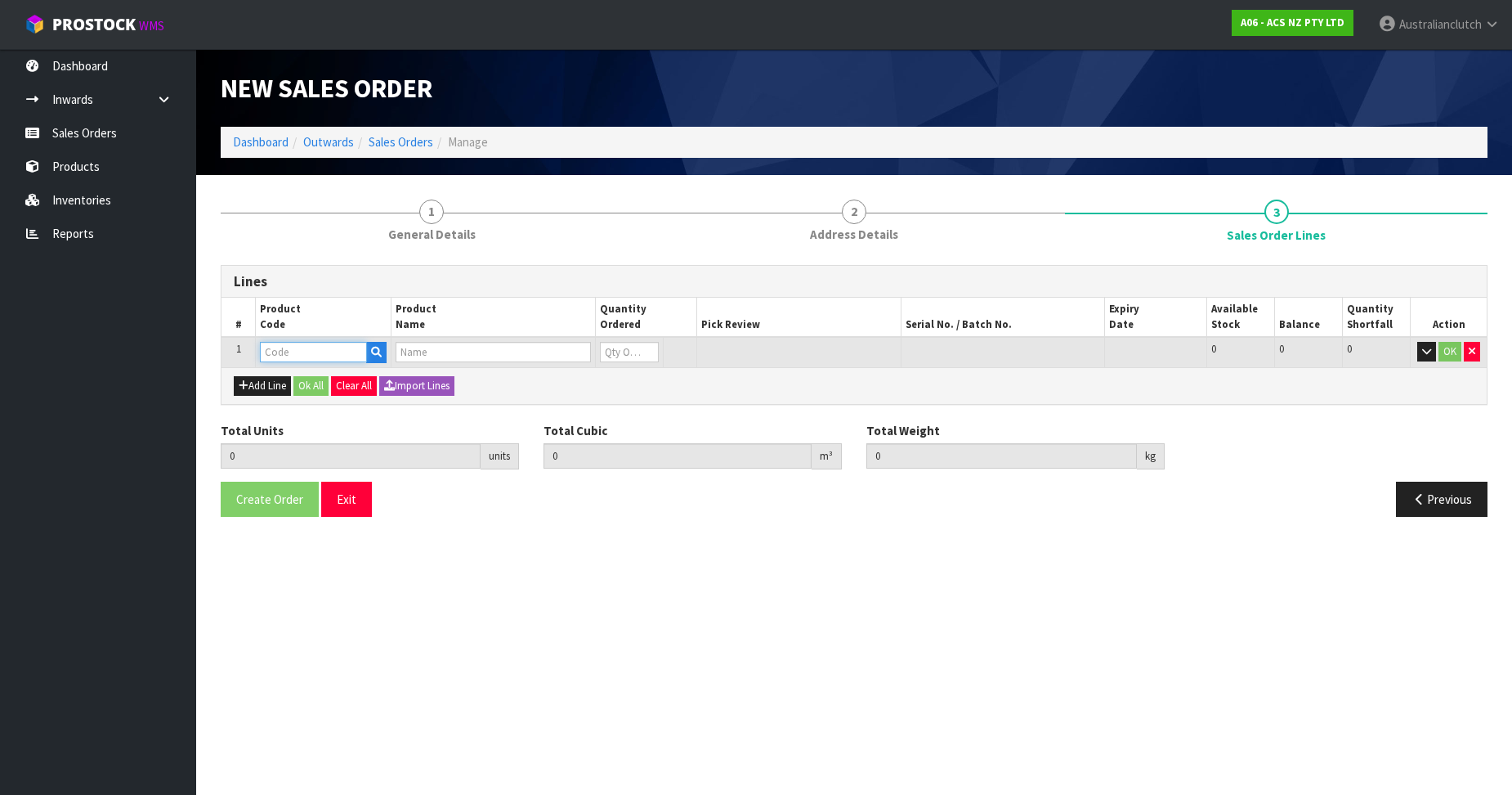
click at [309, 350] on input "text" at bounding box center [313, 351] width 107 height 21
paste input "KSU24504"
type input "KSU24504"
type input "0.000000"
type input "0.000"
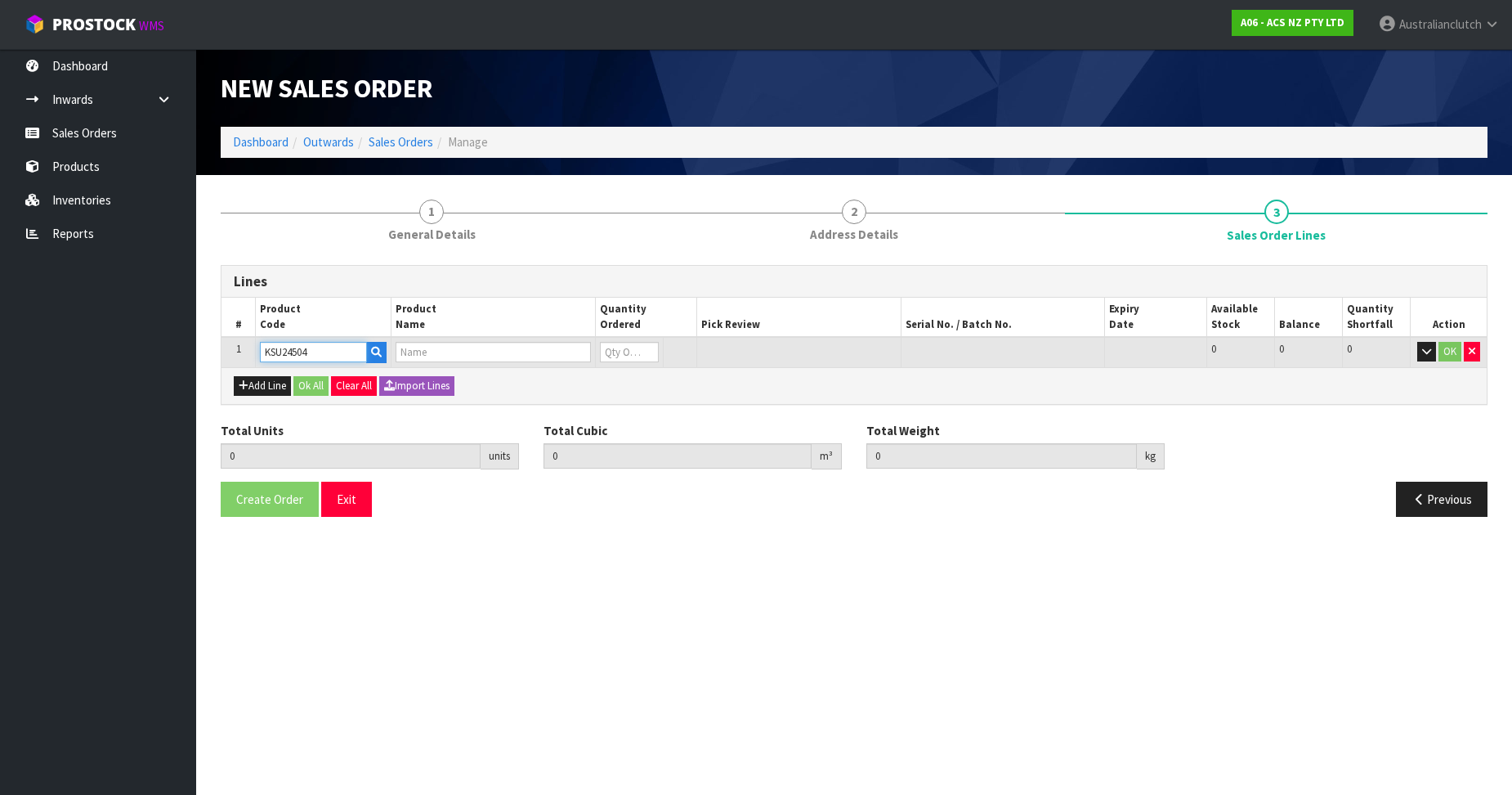
type input "KIT STD SUBARU FORESTER 2.0L INC DMF"
type input "0"
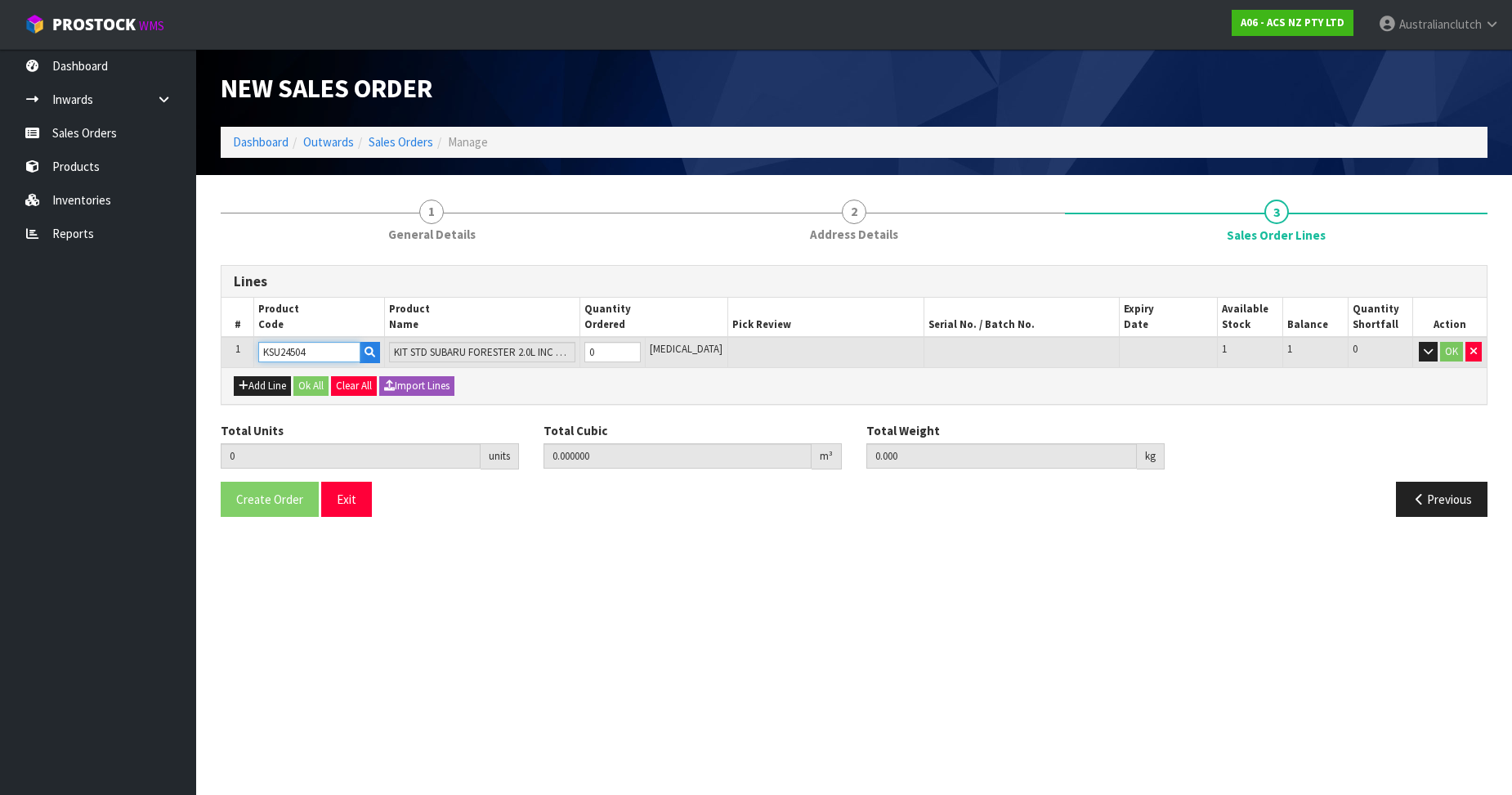
type input "KSU24504"
type input "1"
type input "0.01443"
type input "23"
type input "1"
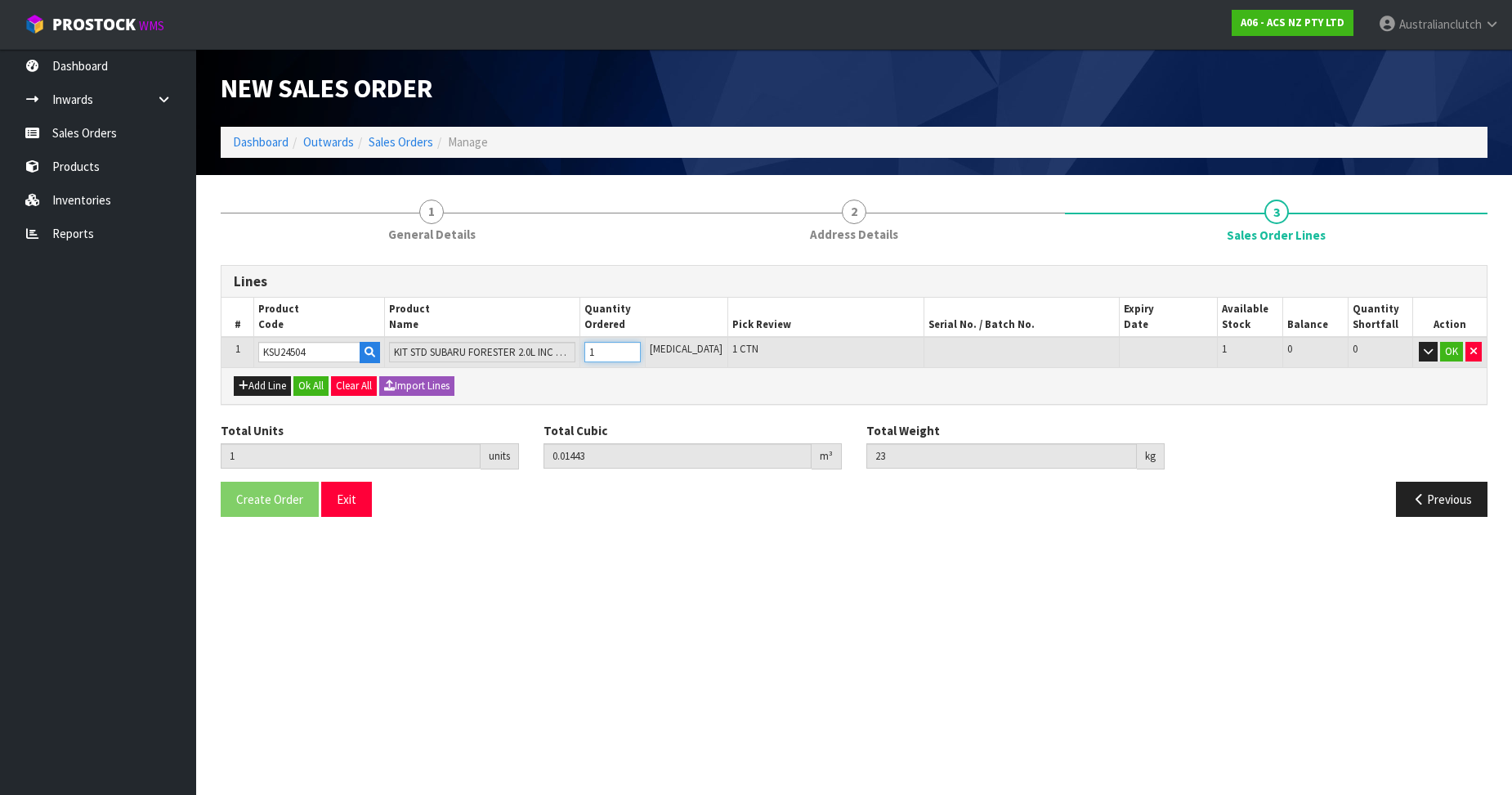
click at [641, 346] on input "1" at bounding box center [612, 351] width 57 height 21
click at [1447, 353] on button "OK" at bounding box center [1451, 351] width 23 height 20
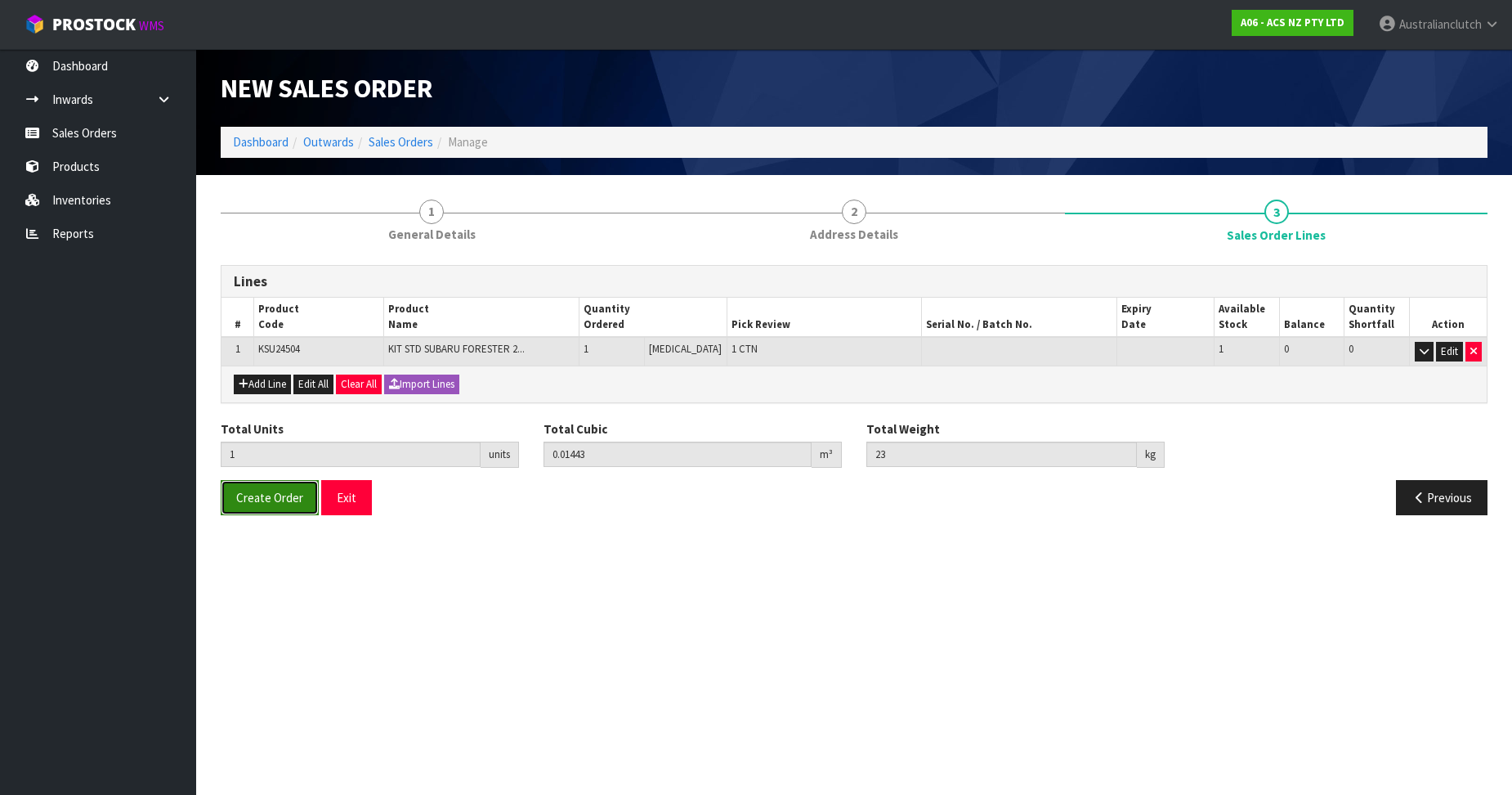
click at [257, 513] on button "Create Order" at bounding box center [270, 497] width 98 height 35
